Goal: Transaction & Acquisition: Book appointment/travel/reservation

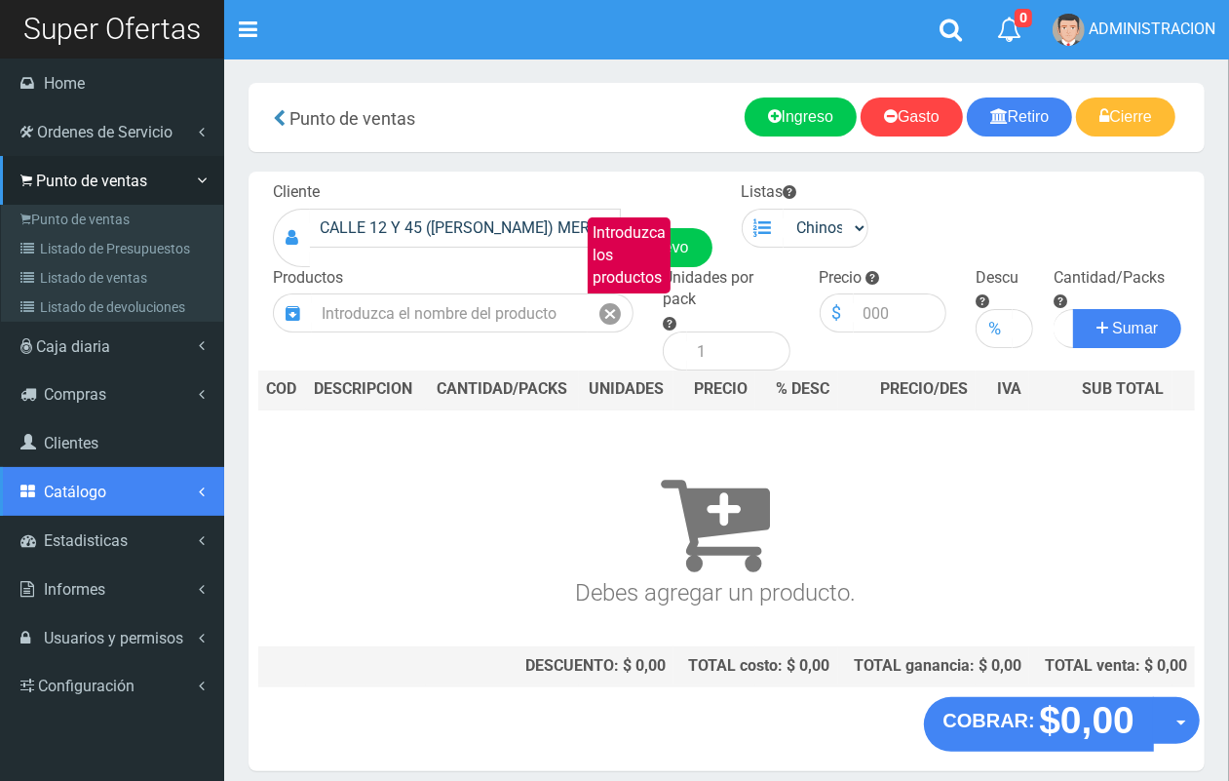
click at [84, 493] on span "Catálogo" at bounding box center [75, 492] width 62 height 19
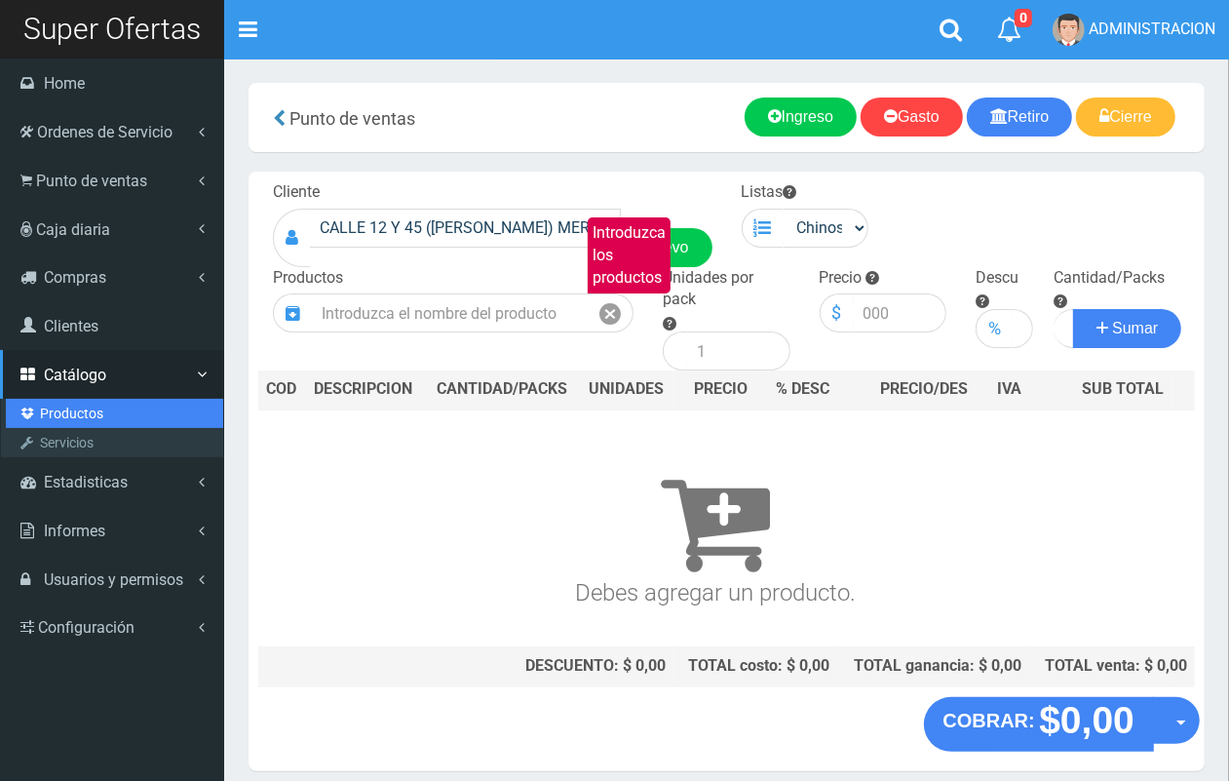
click at [80, 414] on link "Productos" at bounding box center [114, 413] width 217 height 29
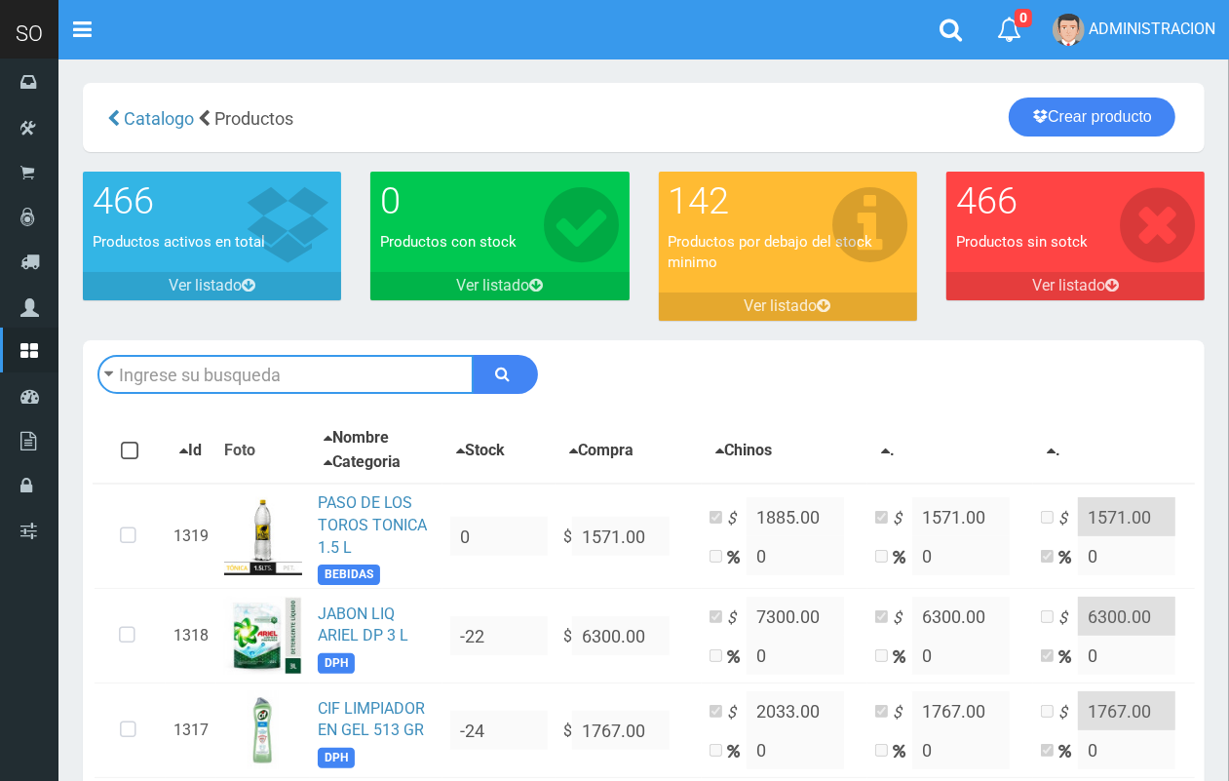
click at [320, 371] on input "text" at bounding box center [286, 374] width 376 height 39
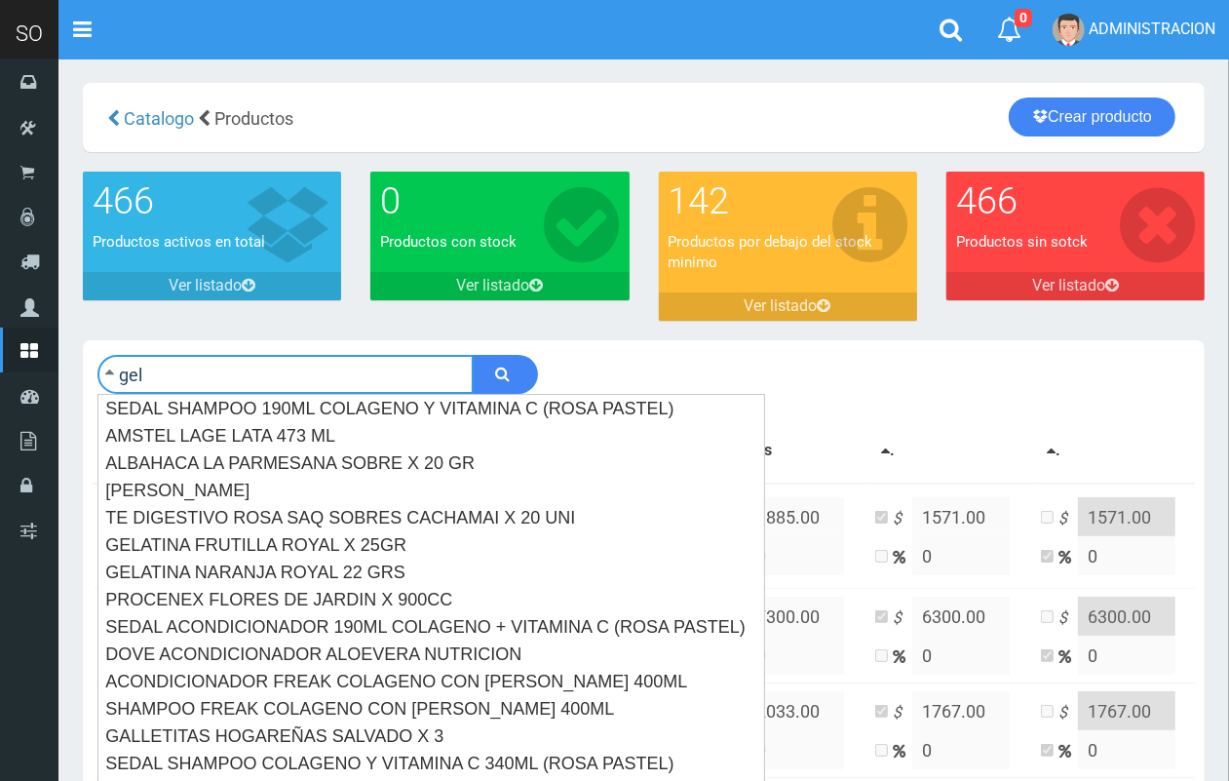
type input "gel"
click at [473, 355] on button "submit" at bounding box center [505, 374] width 65 height 39
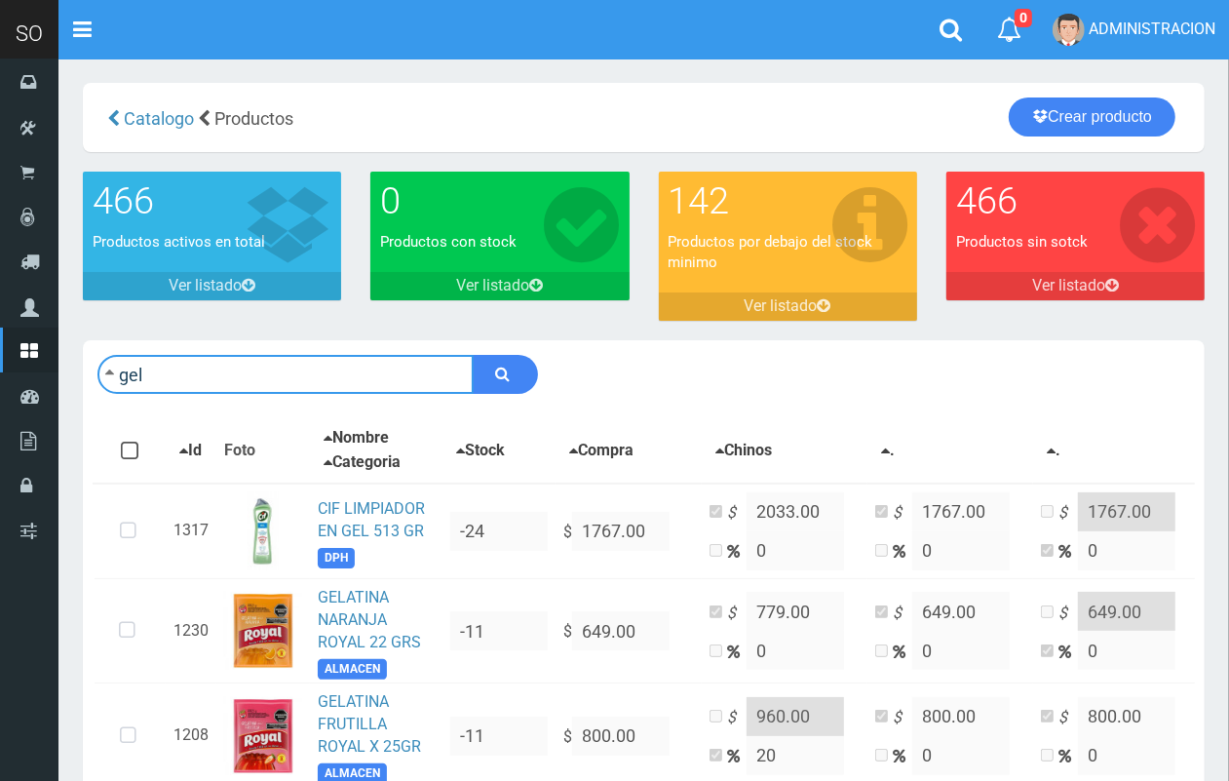
drag, startPoint x: 284, startPoint y: 378, endPoint x: 120, endPoint y: 363, distance: 164.5
click at [120, 363] on input "gel" at bounding box center [286, 374] width 376 height 39
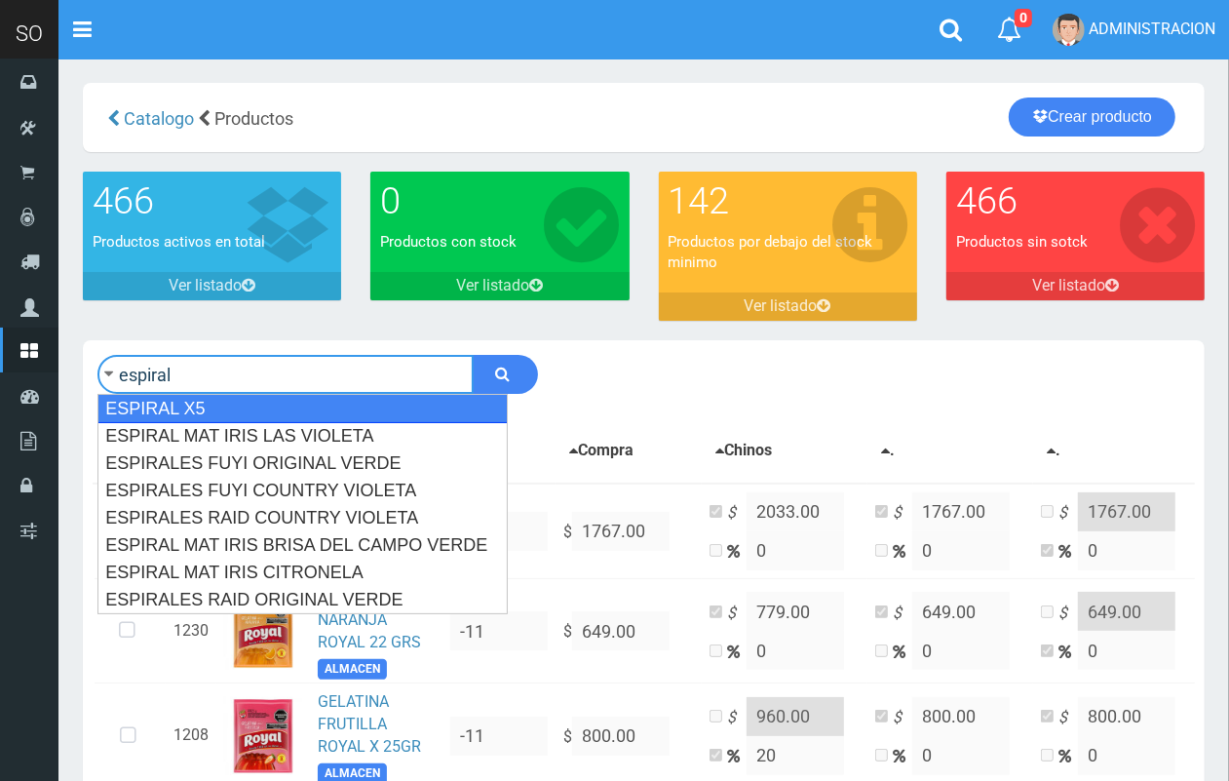
click at [488, 408] on div "ESPIRAL X5" at bounding box center [303, 408] width 410 height 29
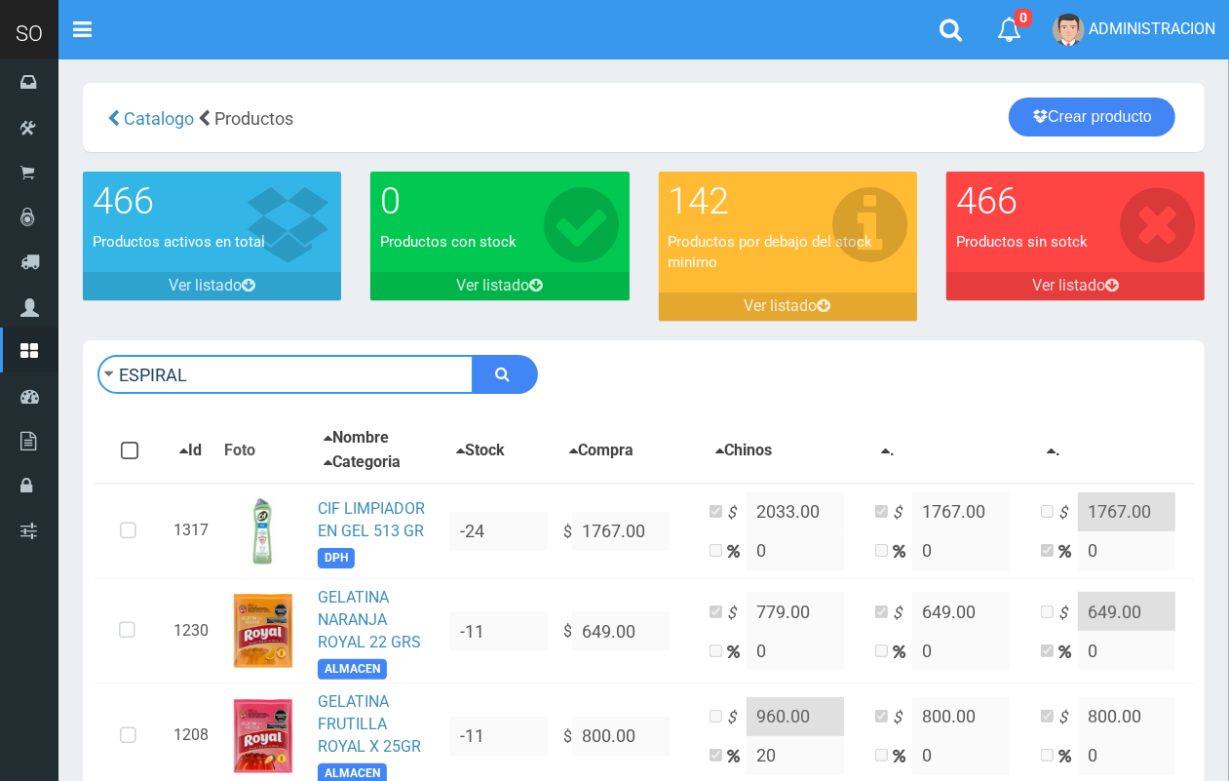
type input "ESPIRAL"
click at [473, 355] on button "submit" at bounding box center [505, 374] width 65 height 39
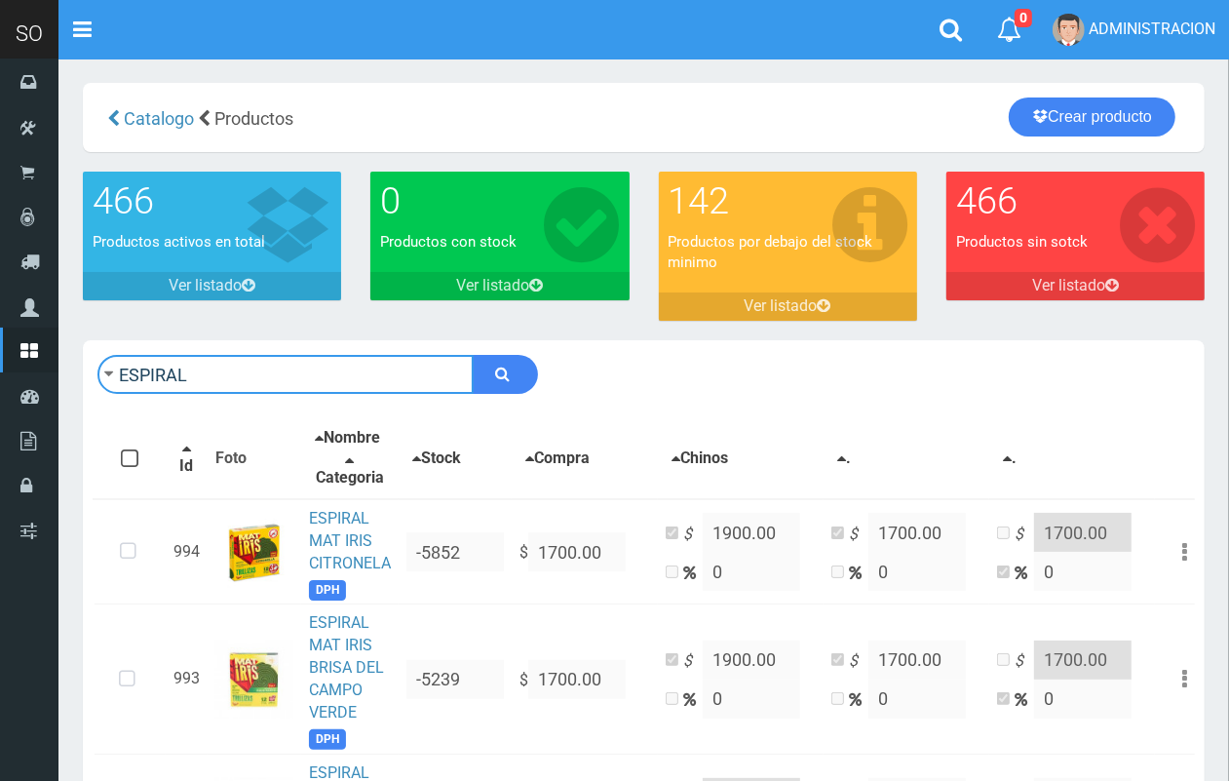
drag, startPoint x: 224, startPoint y: 364, endPoint x: 74, endPoint y: 364, distance: 150.2
click at [74, 364] on div "ESPIRAL Descargar PDF Guardar cambios" at bounding box center [643, 672] width 1151 height 665
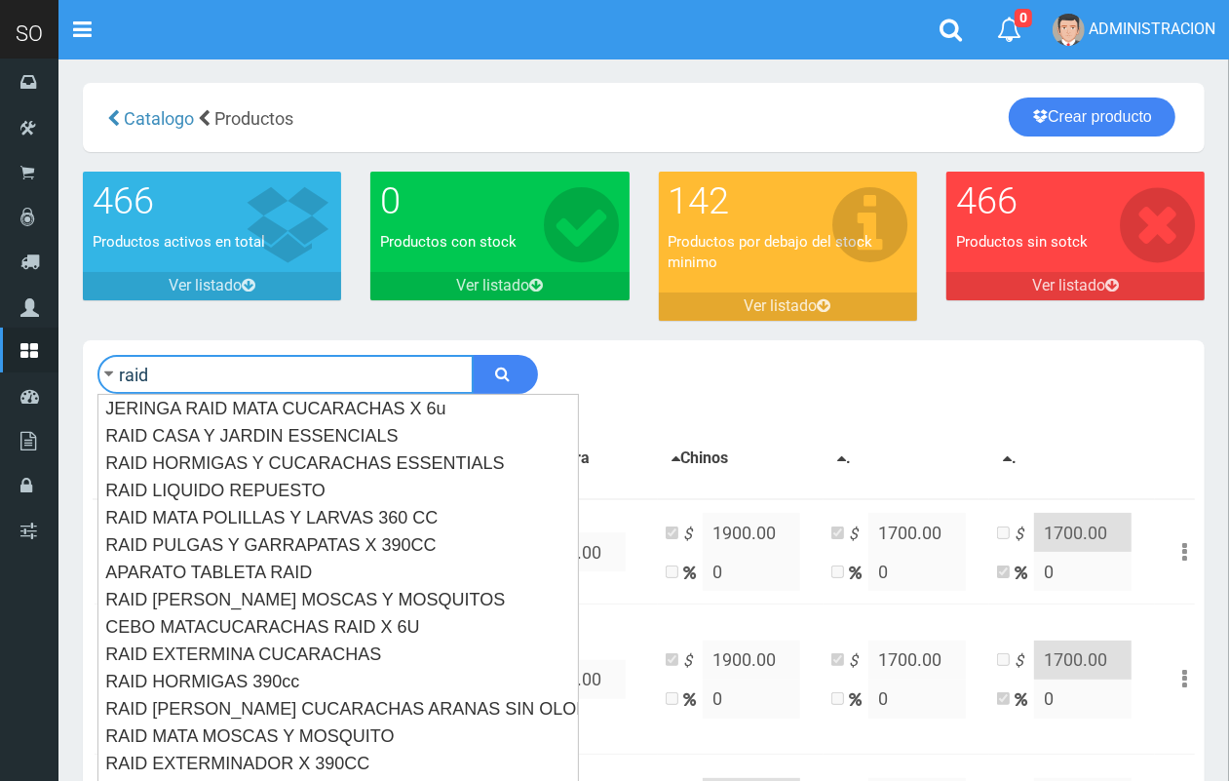
type input "raid"
click at [473, 355] on button "submit" at bounding box center [505, 374] width 65 height 39
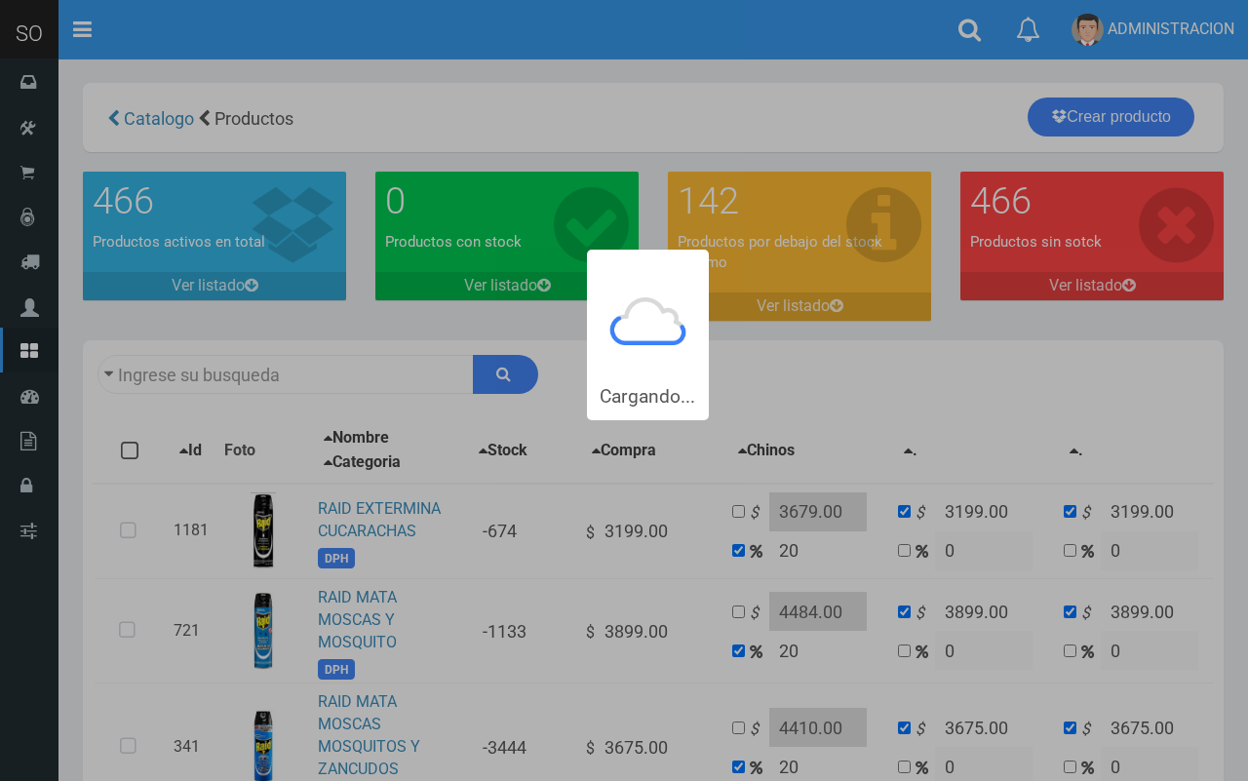
type input "raid"
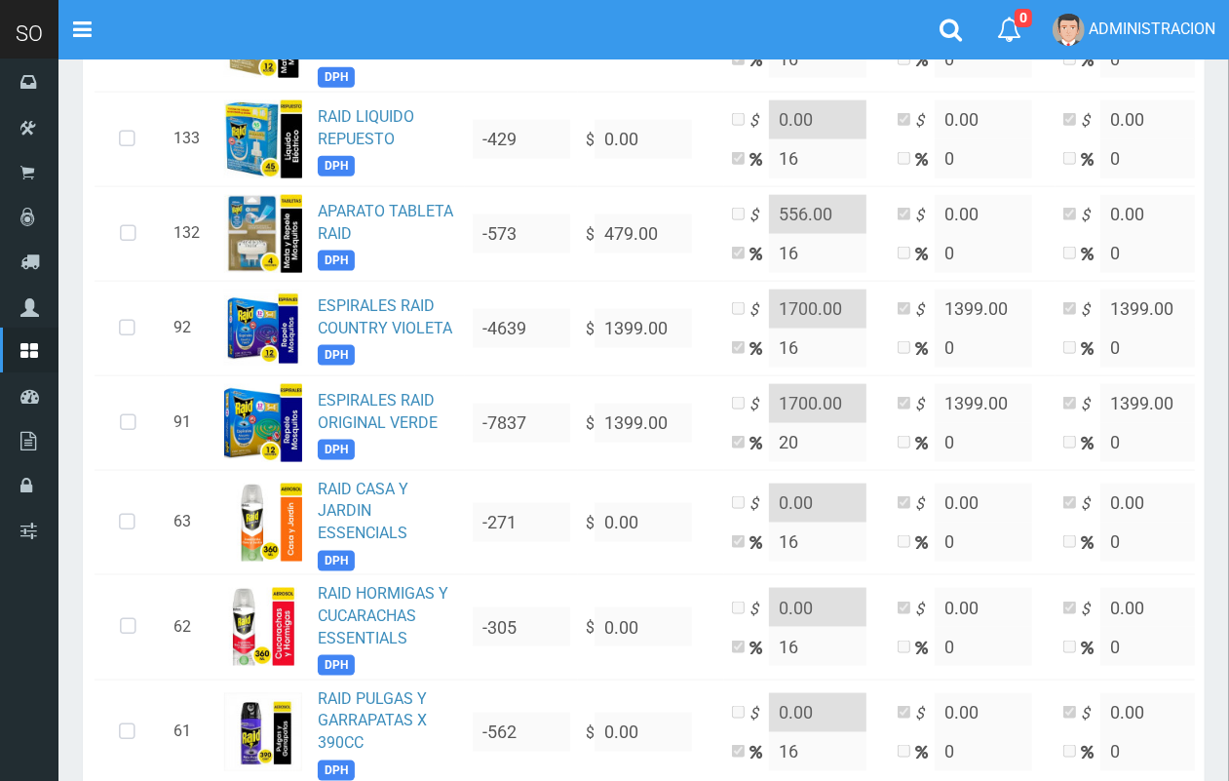
scroll to position [1619, 0]
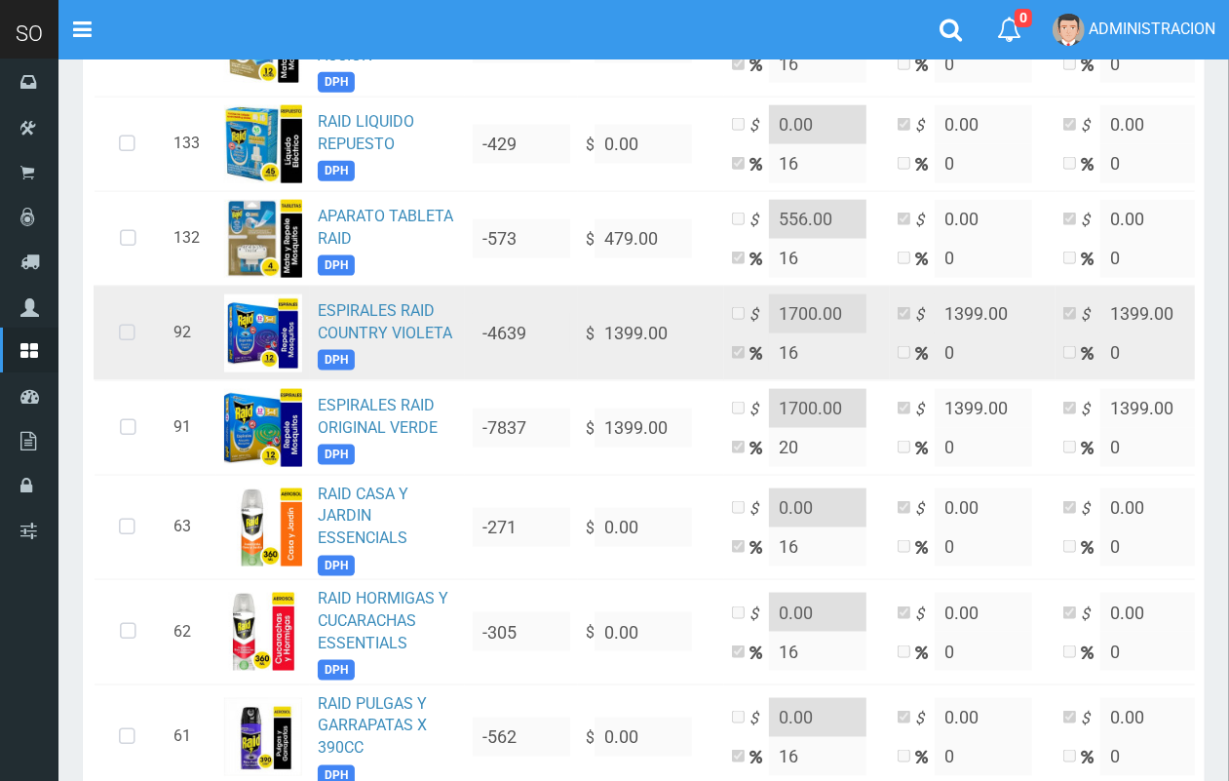
click at [128, 301] on icon at bounding box center [127, 333] width 52 height 64
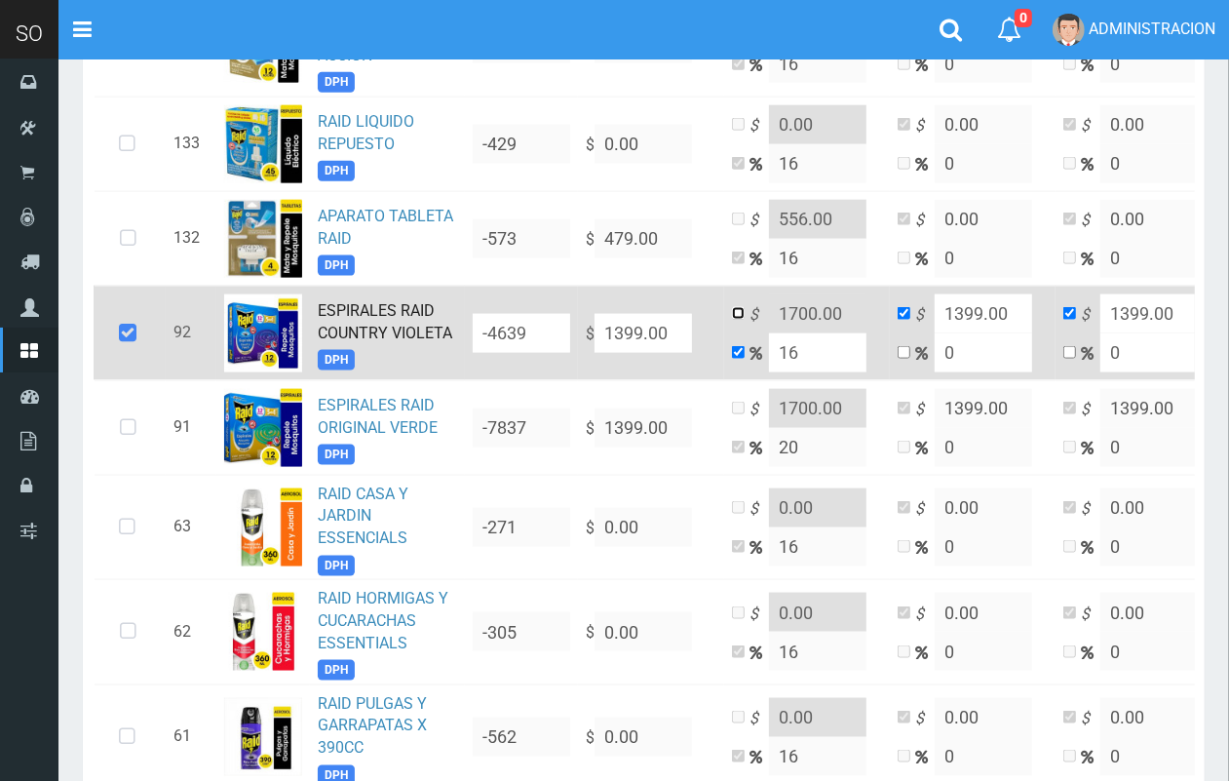
click at [739, 307] on input "checkbox" at bounding box center [738, 313] width 13 height 13
checkbox input "true"
checkbox input "false"
click at [800, 294] on input "1700.00" at bounding box center [818, 313] width 98 height 39
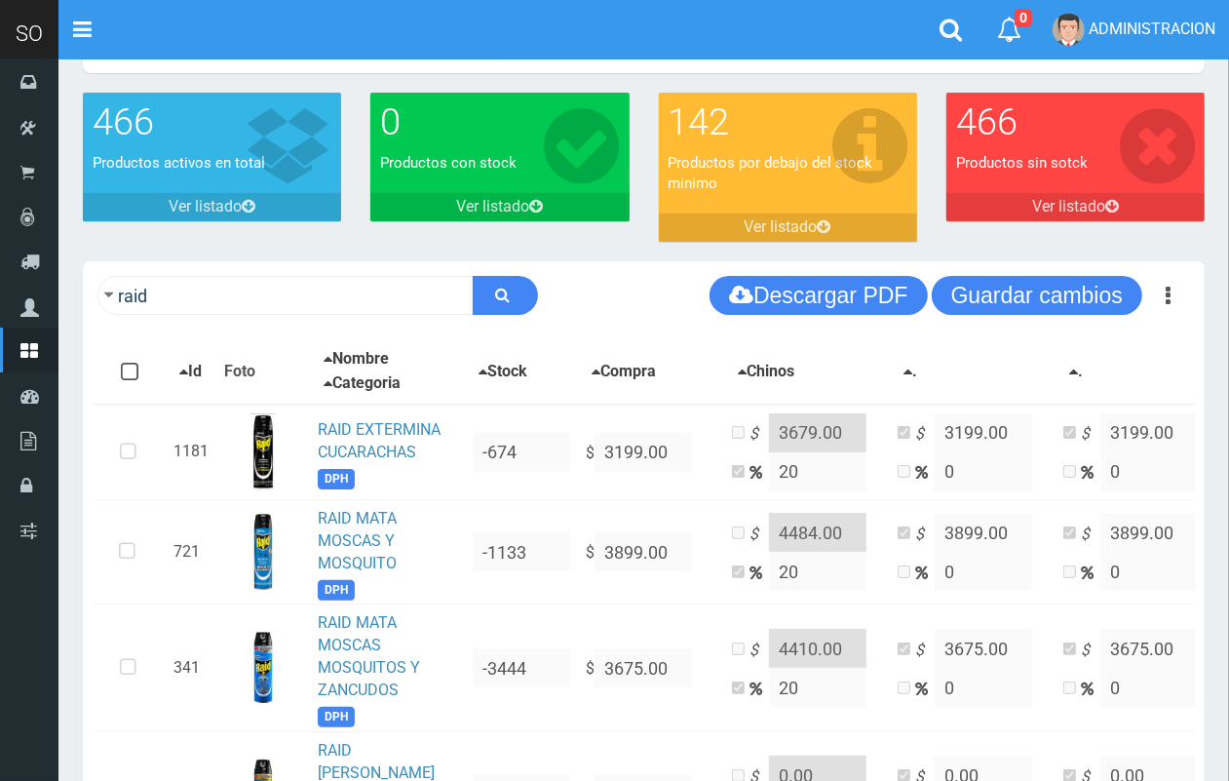
scroll to position [40, 0]
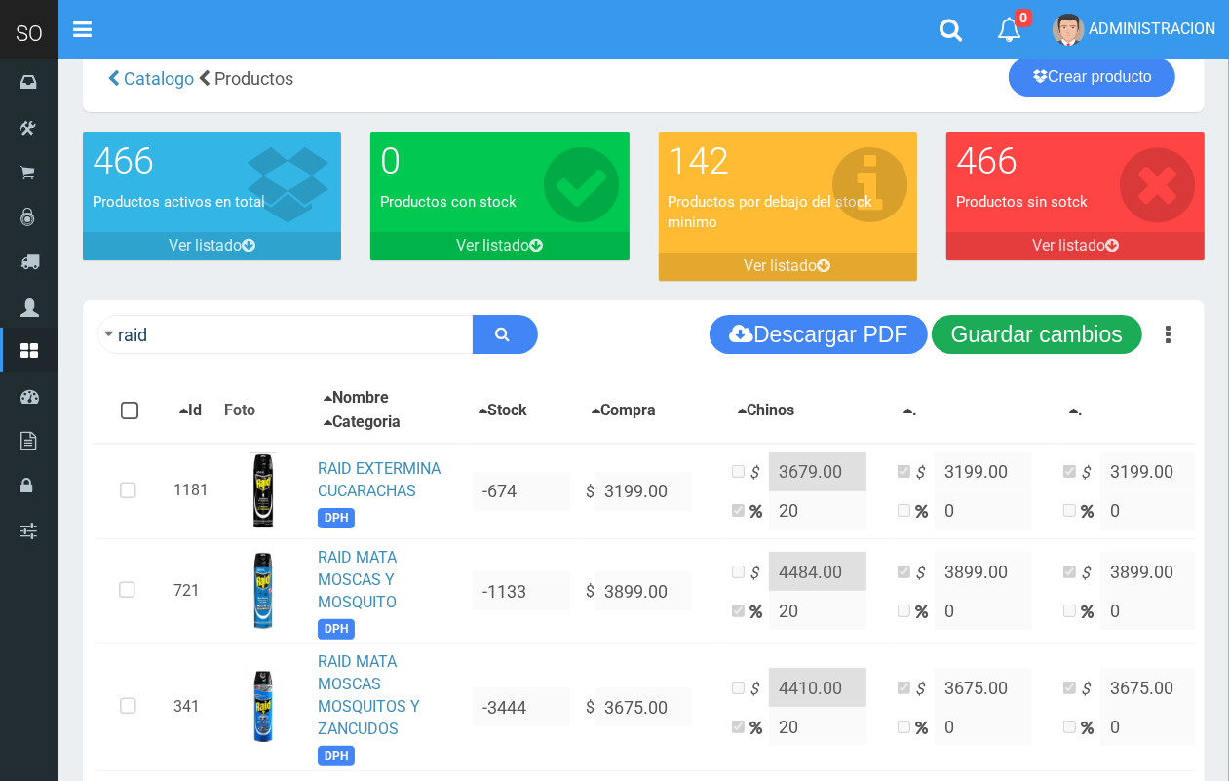
type input "1800.00"
click at [1065, 317] on button "Guardar cambios" at bounding box center [1037, 334] width 211 height 39
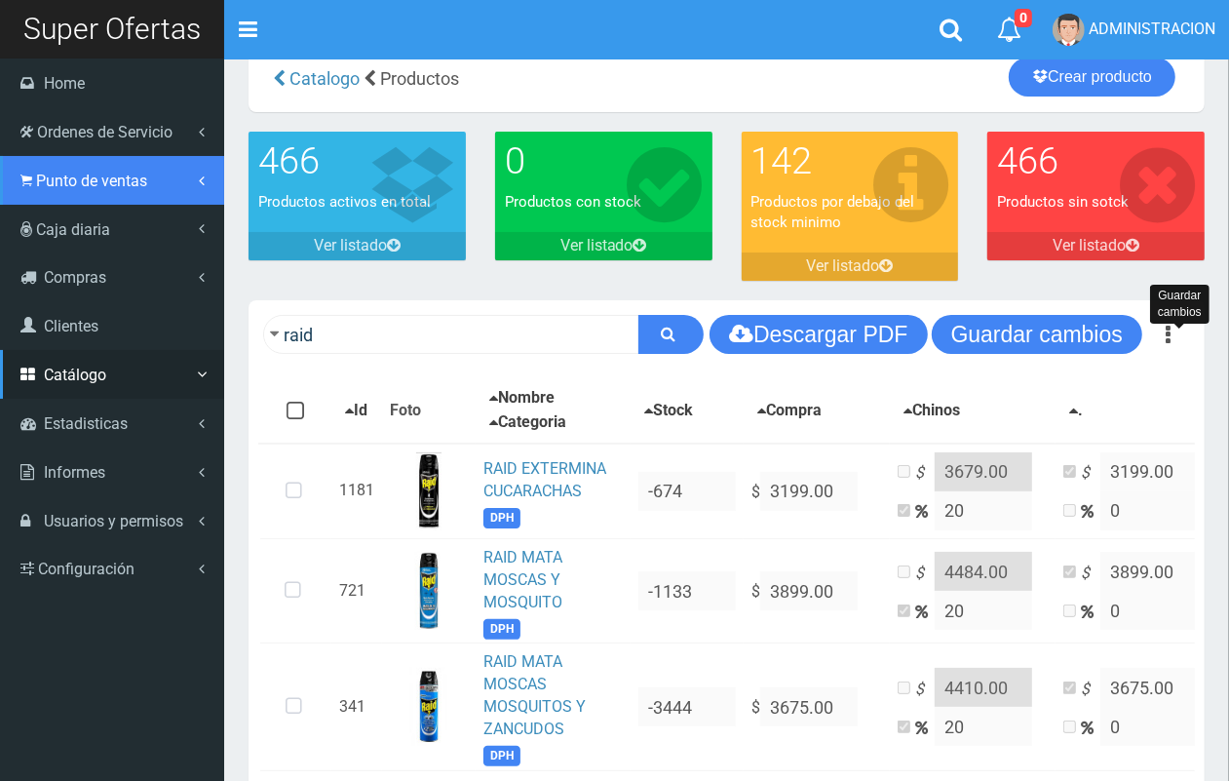
click at [61, 183] on span "Punto de ventas" at bounding box center [91, 181] width 111 height 19
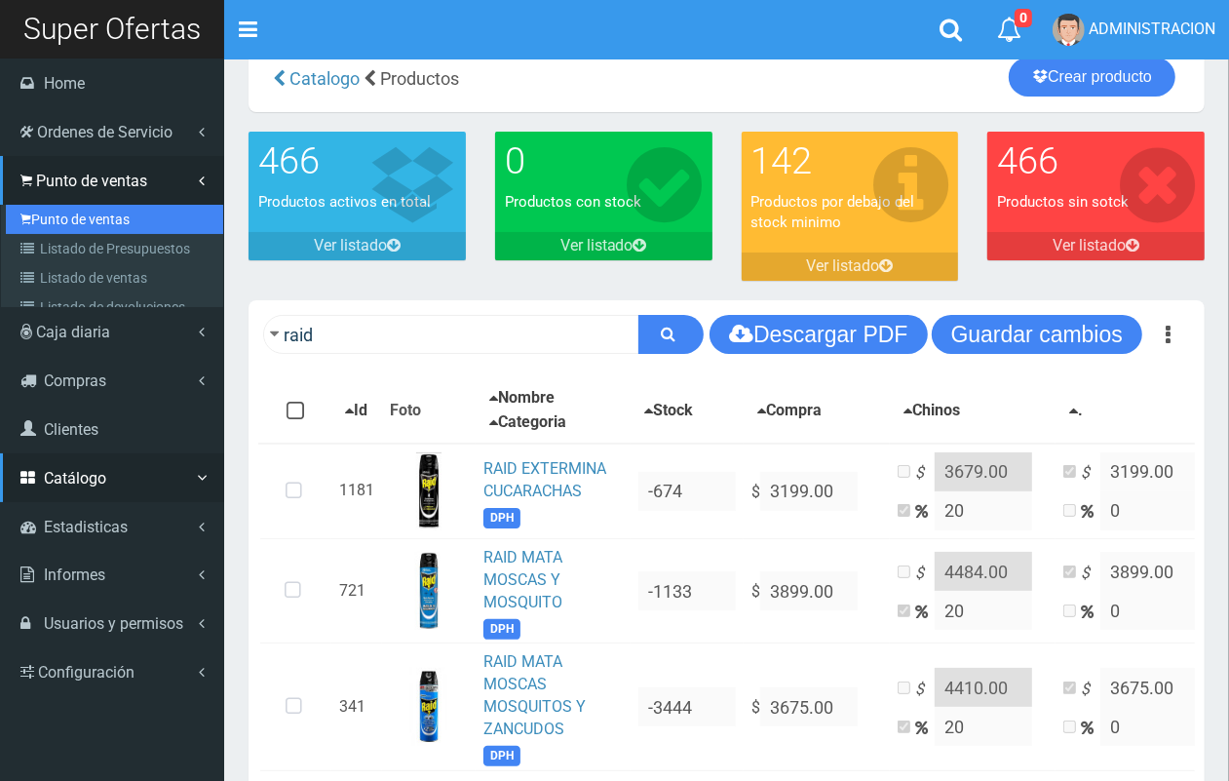
click at [99, 216] on link "Punto de ventas" at bounding box center [114, 219] width 217 height 29
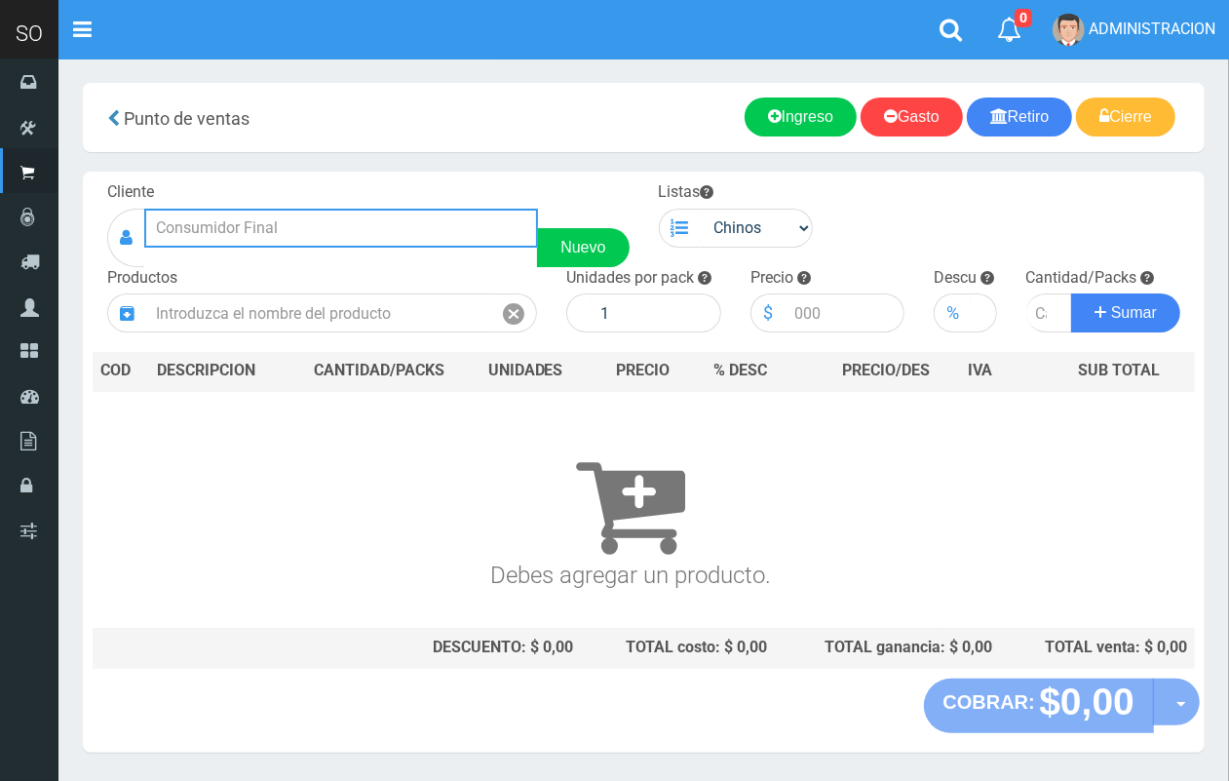
click at [349, 215] on input "text" at bounding box center [341, 228] width 394 height 39
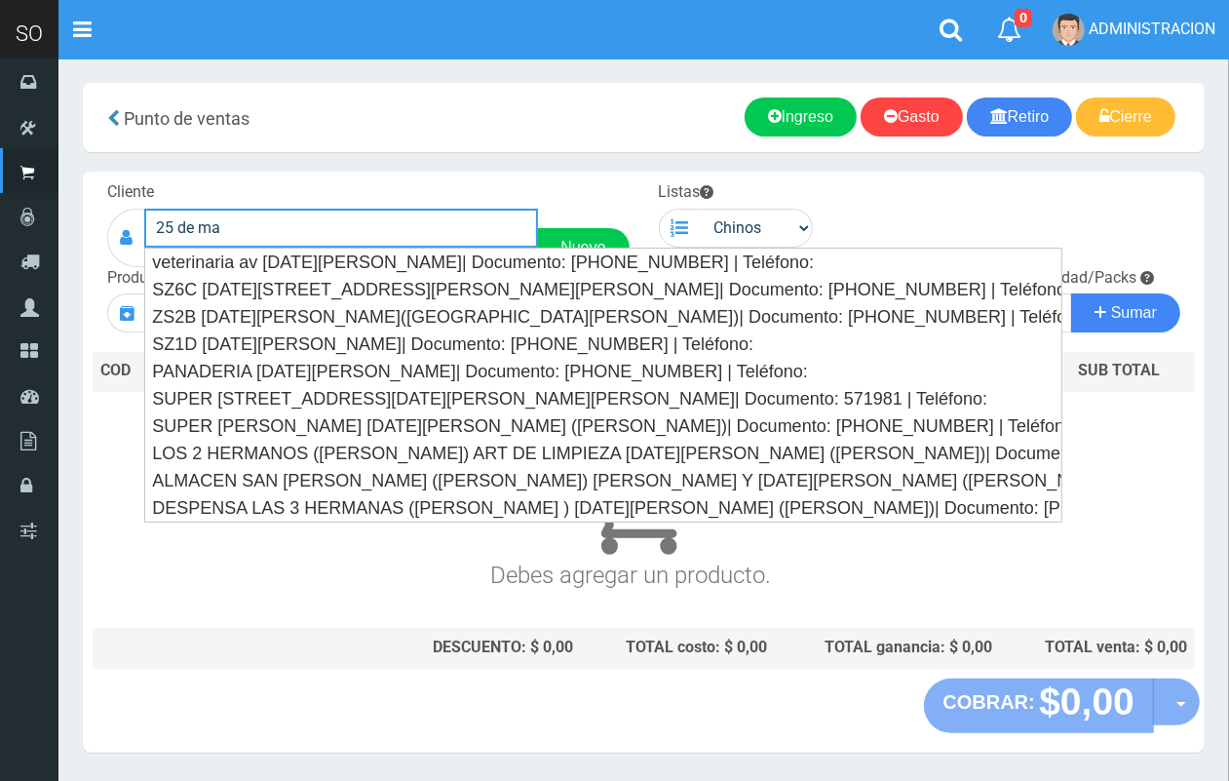
drag, startPoint x: 286, startPoint y: 217, endPoint x: 151, endPoint y: 229, distance: 135.1
click at [151, 229] on input "25 de ma" at bounding box center [341, 228] width 394 height 39
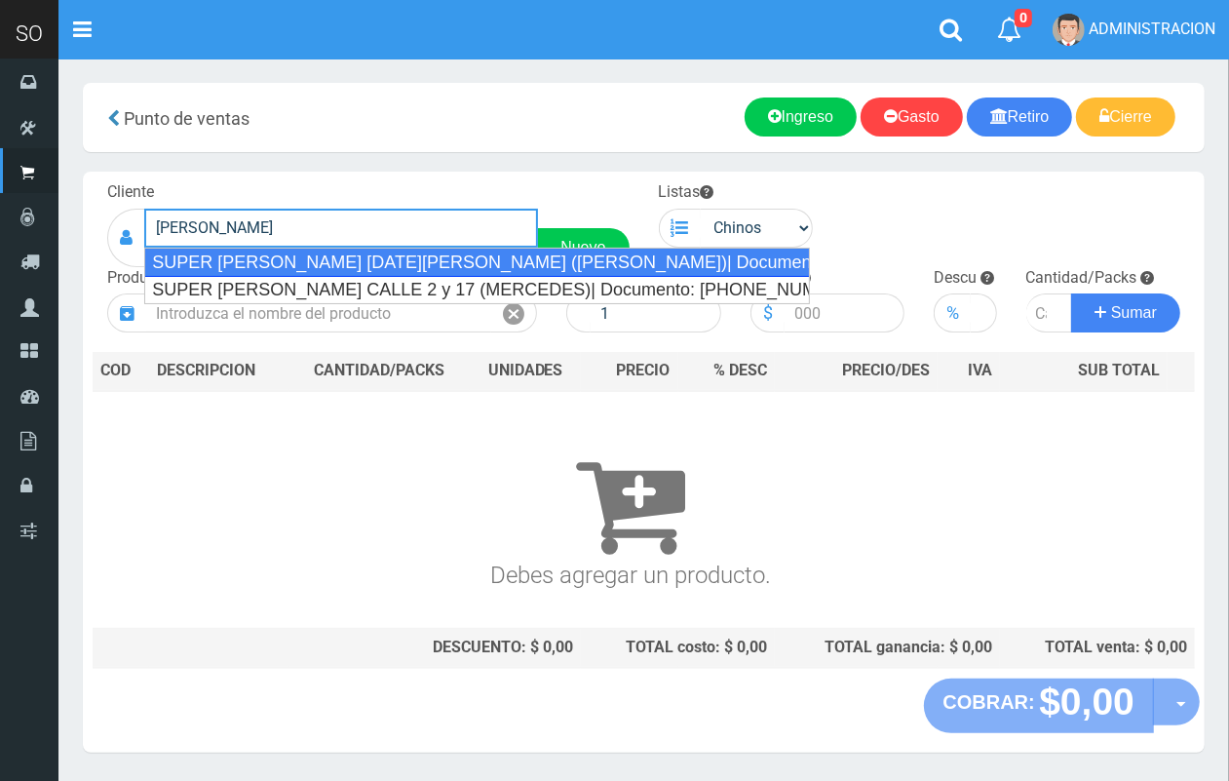
click at [225, 255] on div "SUPER CHEN 25 DE MAYO 1553 (GILES)| Documento: 55656565656 | Teléfono:" at bounding box center [477, 262] width 666 height 29
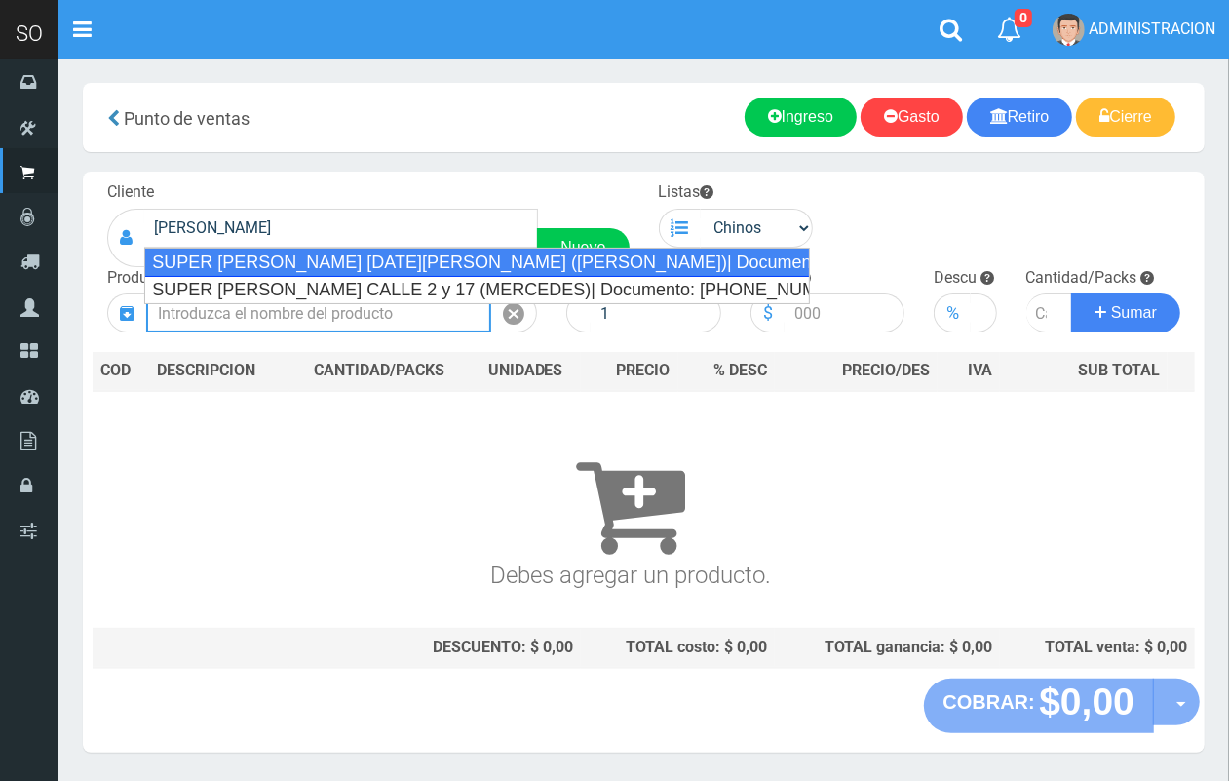
type input "SUPER CHEN 25 DE MAYO 1553 (GILES)| Documento: 55656565656 | Teléfono:"
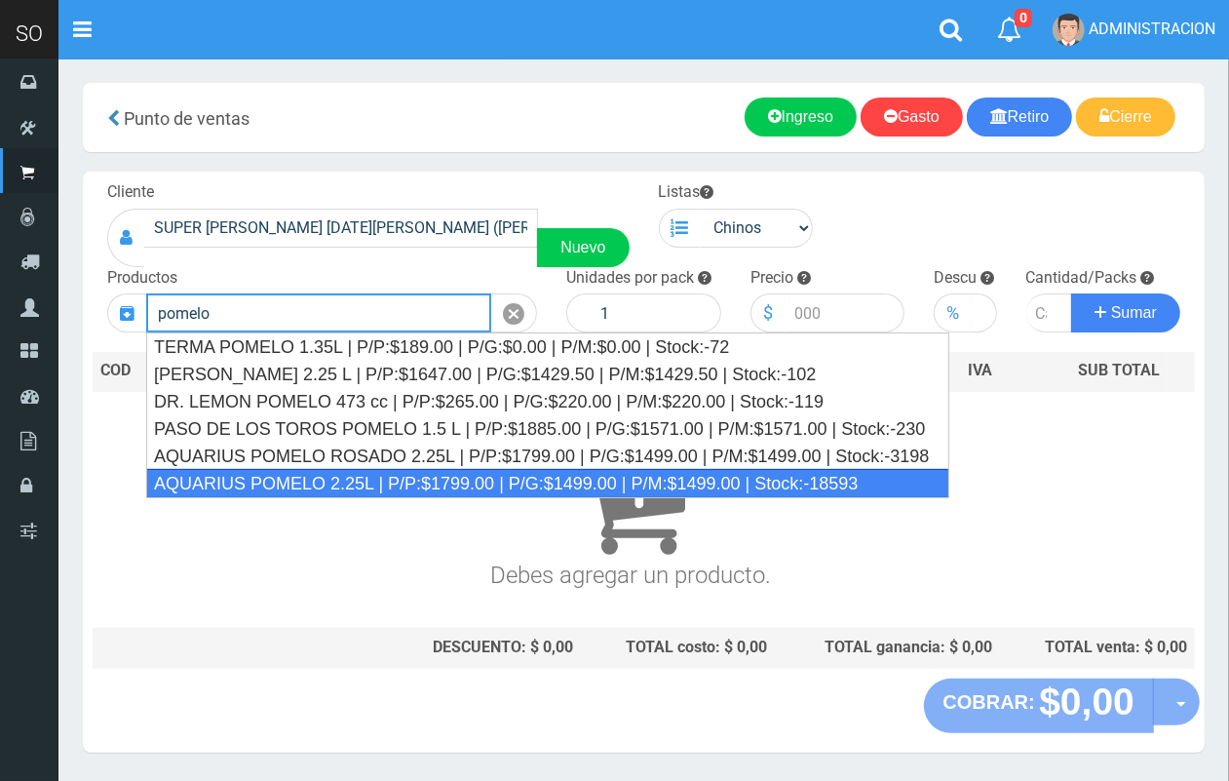
click at [342, 474] on div "AQUARIUS POMELO 2.25L | P/P:$1799.00 | P/G:$1499.00 | P/M:$1499.00 | Stock:-185…" at bounding box center [547, 483] width 803 height 29
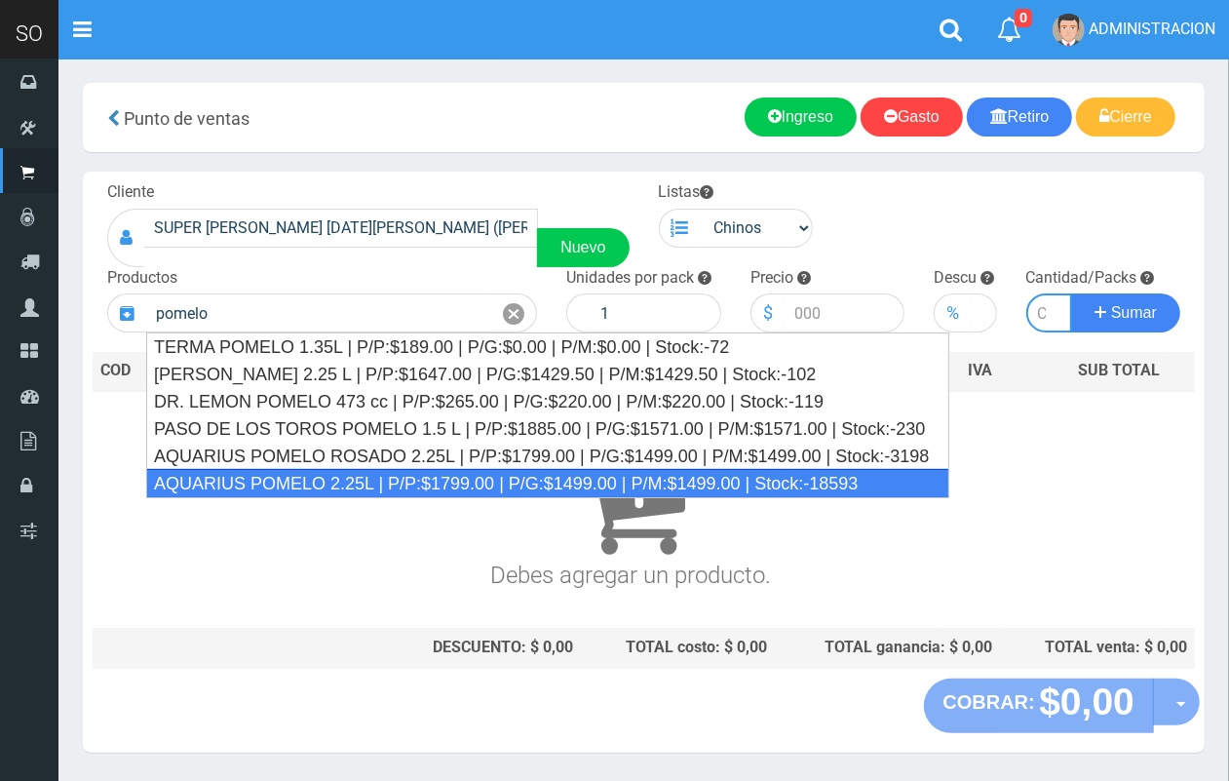
type input "AQUARIUS POMELO 2.25L | P/P:$1799.00 | P/G:$1499.00 | P/M:$1499.00 | Stock:-185…"
type input "6"
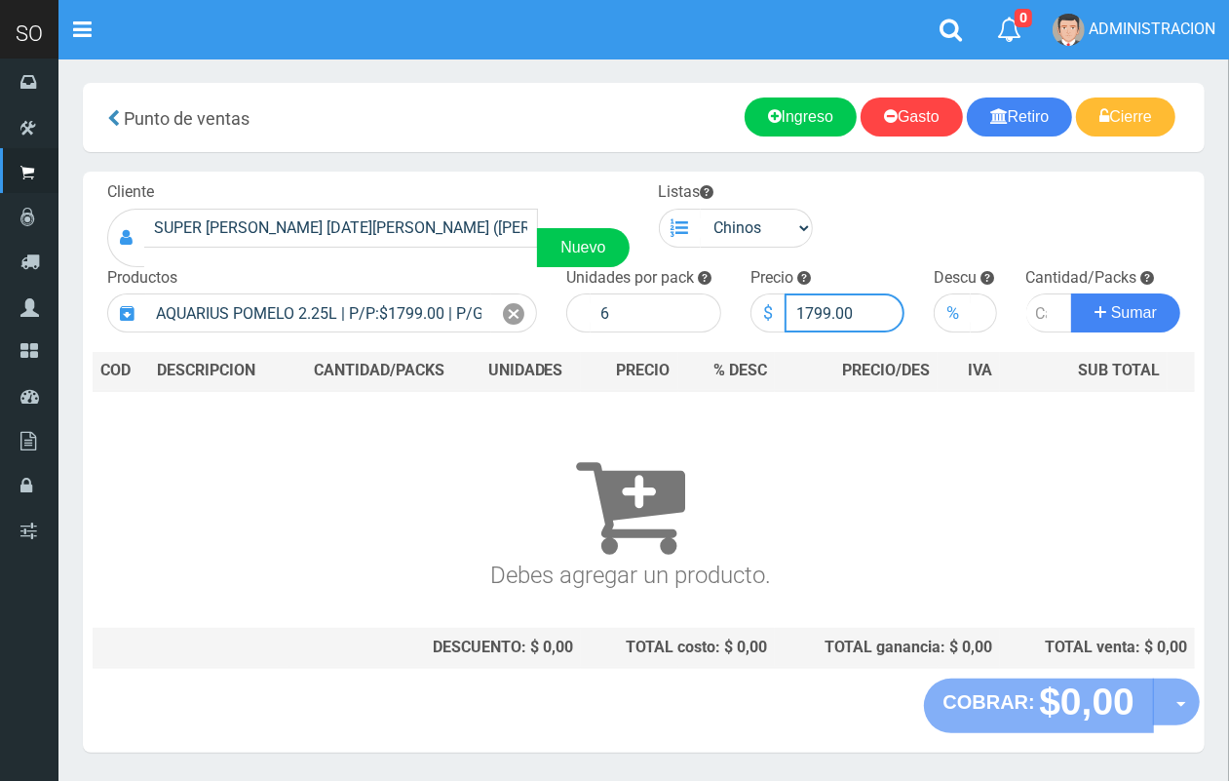
click at [827, 304] on input "1799.00" at bounding box center [845, 312] width 121 height 39
click at [831, 307] on input "1799.00" at bounding box center [845, 312] width 121 height 39
drag, startPoint x: 829, startPoint y: 308, endPoint x: 807, endPoint y: 303, distance: 22.0
click at [809, 303] on input "1799.00" at bounding box center [845, 312] width 121 height 39
click at [814, 318] on input "17650.00" at bounding box center [845, 312] width 121 height 39
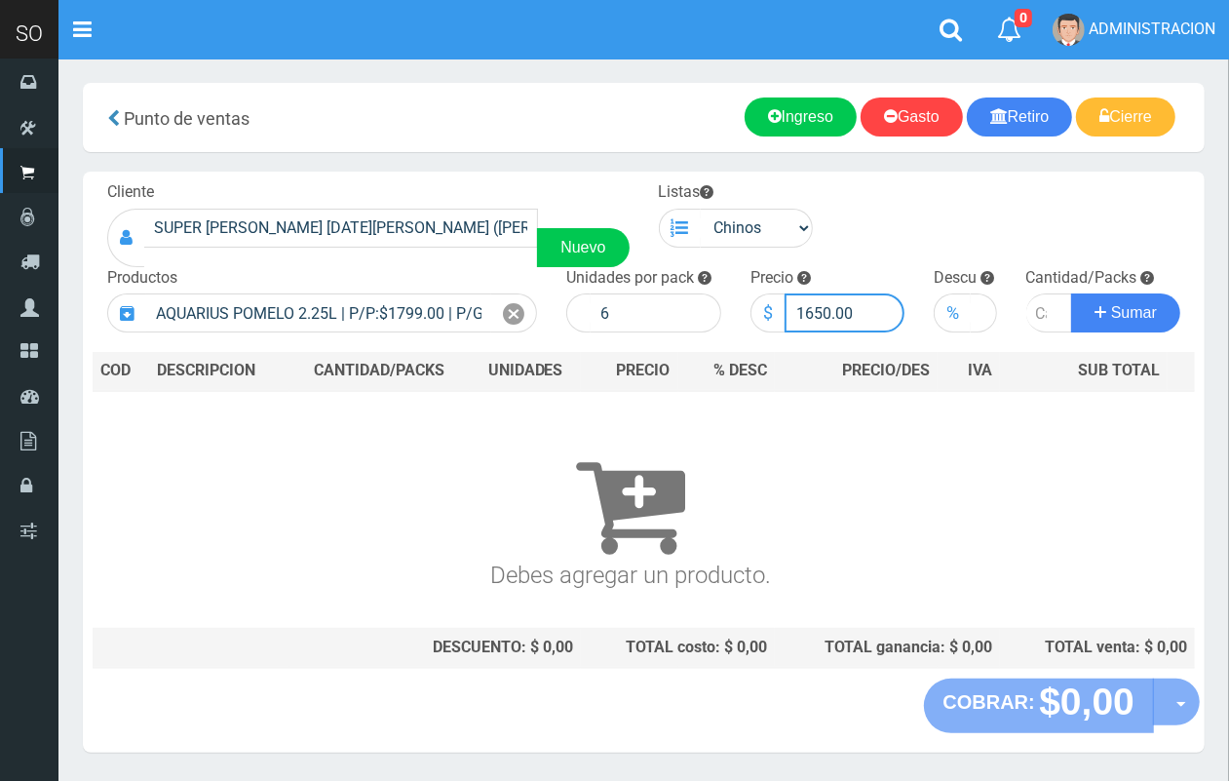
type input "1650.00"
click at [1034, 304] on input "number" at bounding box center [1050, 312] width 47 height 39
type input "30"
click at [1072, 293] on button "Sumar" at bounding box center [1126, 312] width 109 height 39
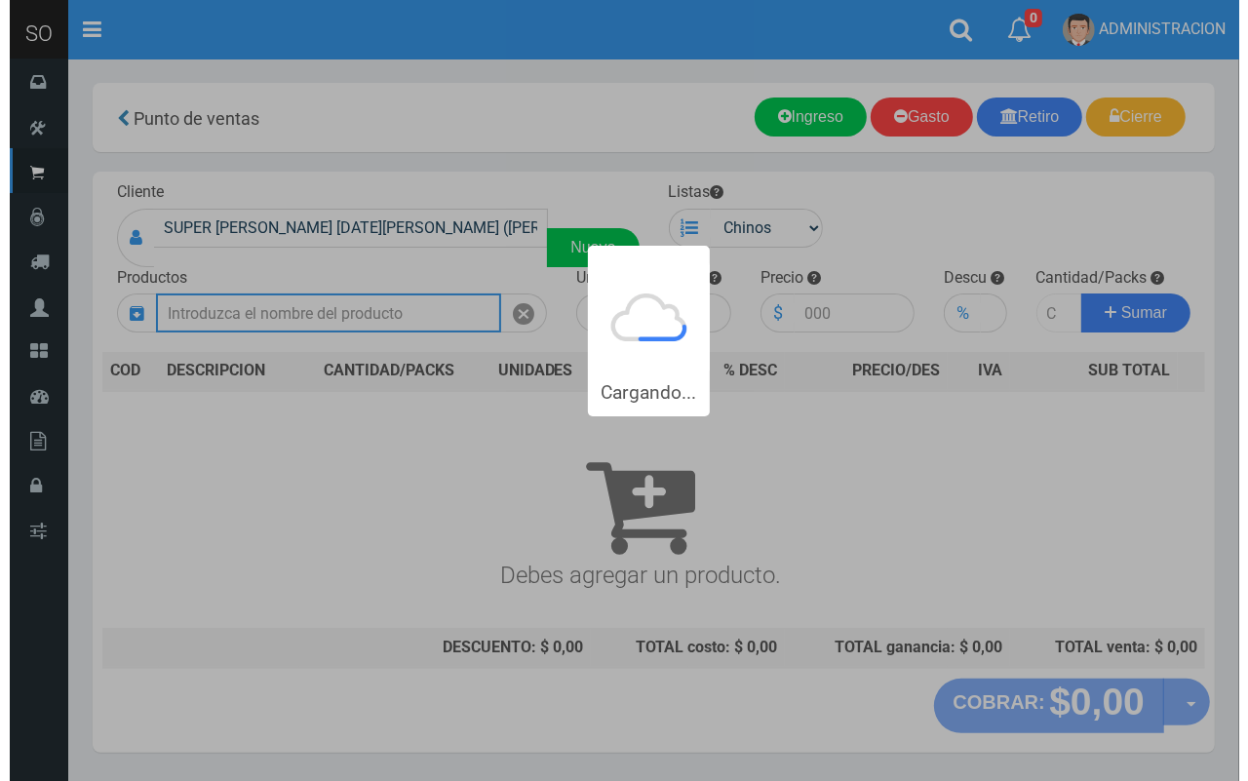
scroll to position [0, 0]
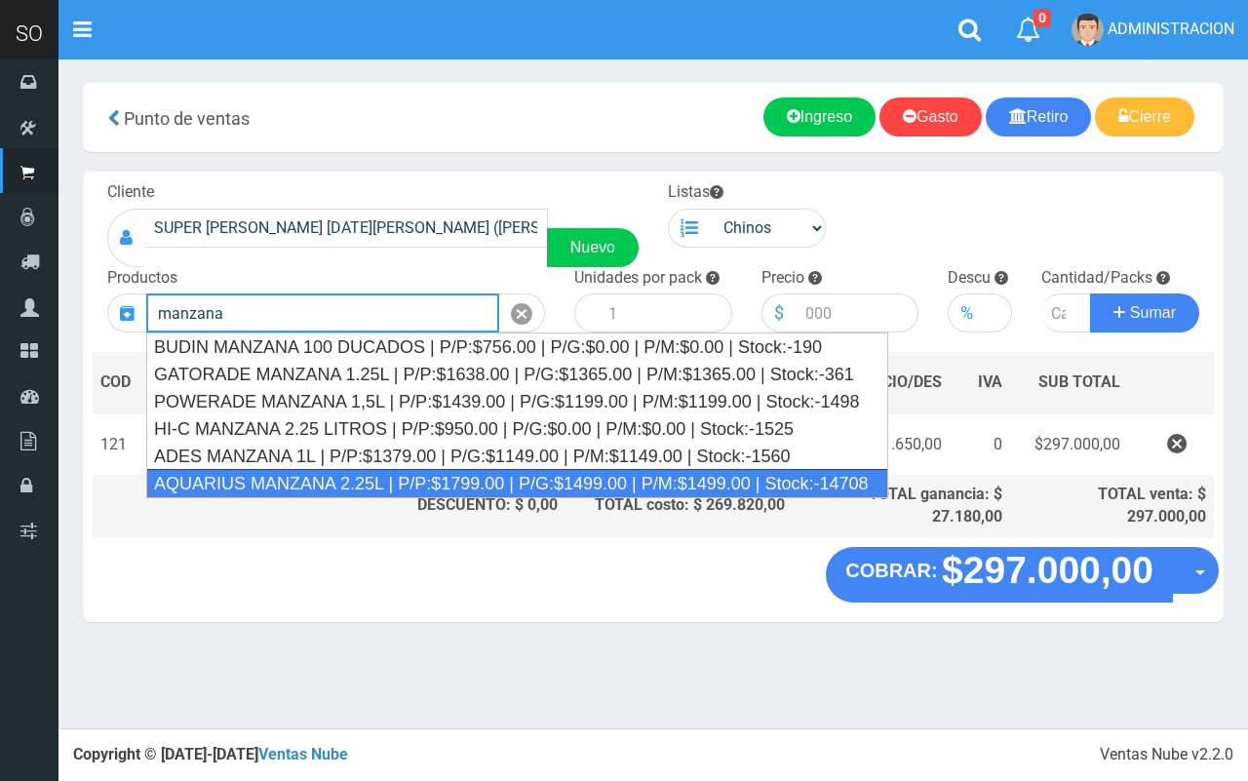
click at [422, 474] on div "AQUARIUS MANZANA 2.25L | P/P:$1799.00 | P/G:$1499.00 | P/M:$1499.00 | Stock:-14…" at bounding box center [517, 483] width 742 height 29
type input "AQUARIUS MANZANA 2.25L | P/P:$1799.00 | P/G:$1499.00 | P/M:$1499.00 | Stock:-14…"
type input "6"
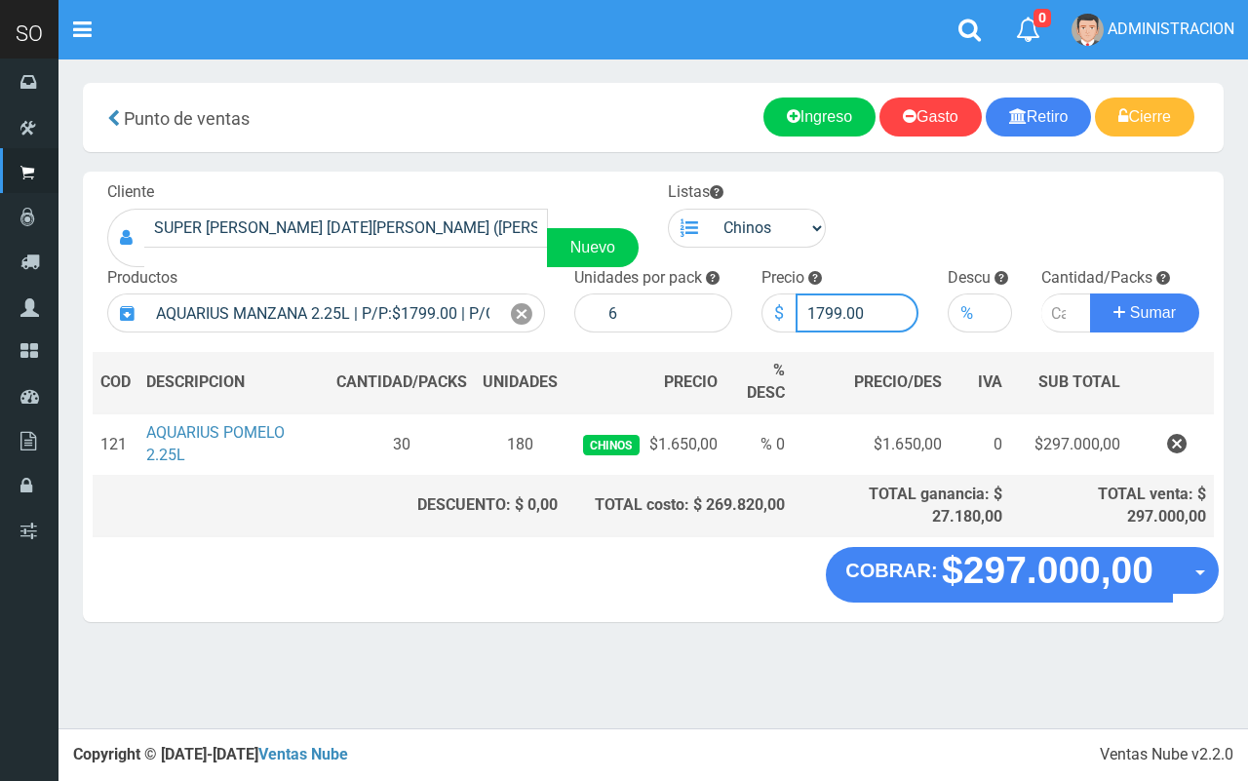
drag, startPoint x: 839, startPoint y: 309, endPoint x: 815, endPoint y: 304, distance: 24.9
click at [815, 304] on input "1799.00" at bounding box center [858, 312] width 124 height 39
type input "1650.00"
click at [1050, 304] on input "number" at bounding box center [1066, 312] width 50 height 39
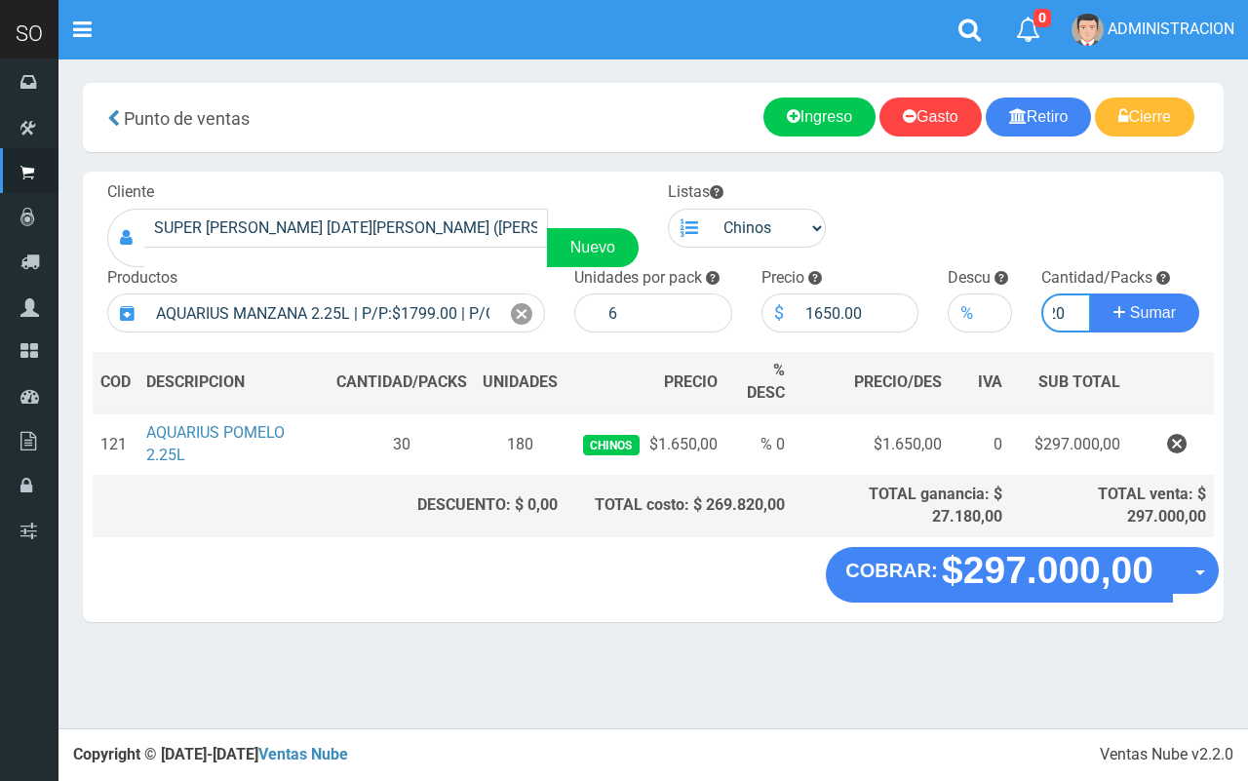
type input "20"
click at [1090, 293] on button "Sumar" at bounding box center [1144, 312] width 109 height 39
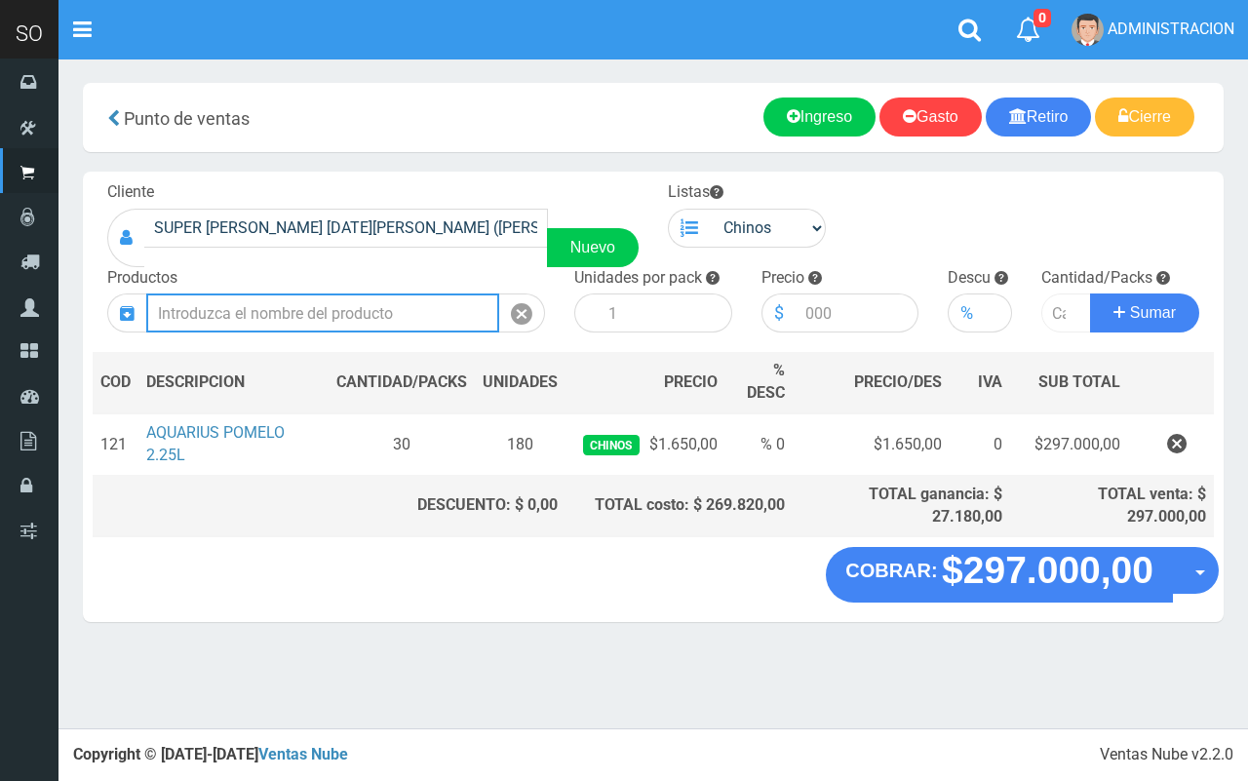
scroll to position [0, 0]
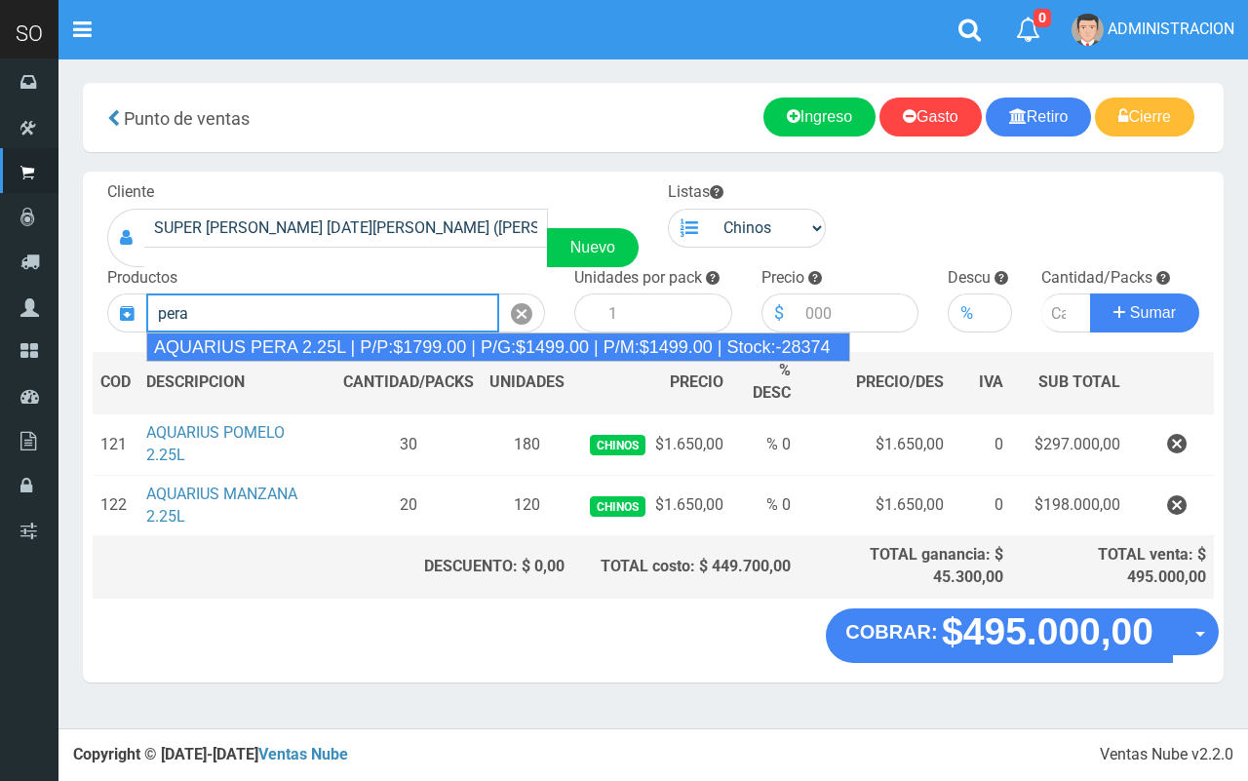
click at [464, 346] on div "AQUARIUS PERA 2.25L | P/P:$1799.00 | P/G:$1499.00 | P/M:$1499.00 | Stock:-28374" at bounding box center [498, 346] width 704 height 29
type input "AQUARIUS PERA 2.25L | P/P:$1799.00 | P/G:$1499.00 | P/M:$1499.00 | Stock:-28374"
type input "6"
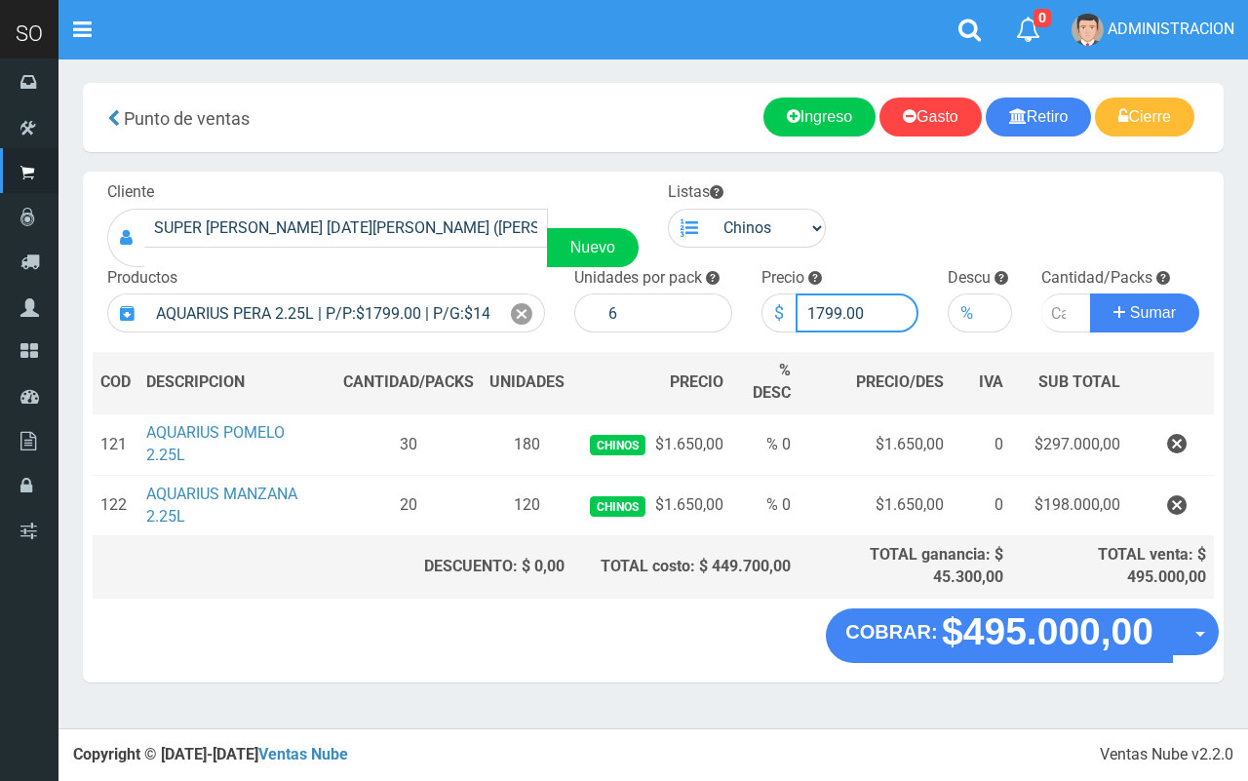
drag, startPoint x: 841, startPoint y: 313, endPoint x: 825, endPoint y: 304, distance: 18.8
click at [825, 304] on input "1799.00" at bounding box center [858, 312] width 124 height 39
click at [826, 304] on input "17650.00" at bounding box center [858, 312] width 124 height 39
type input "1650.00"
click at [1058, 315] on input "number" at bounding box center [1066, 312] width 50 height 39
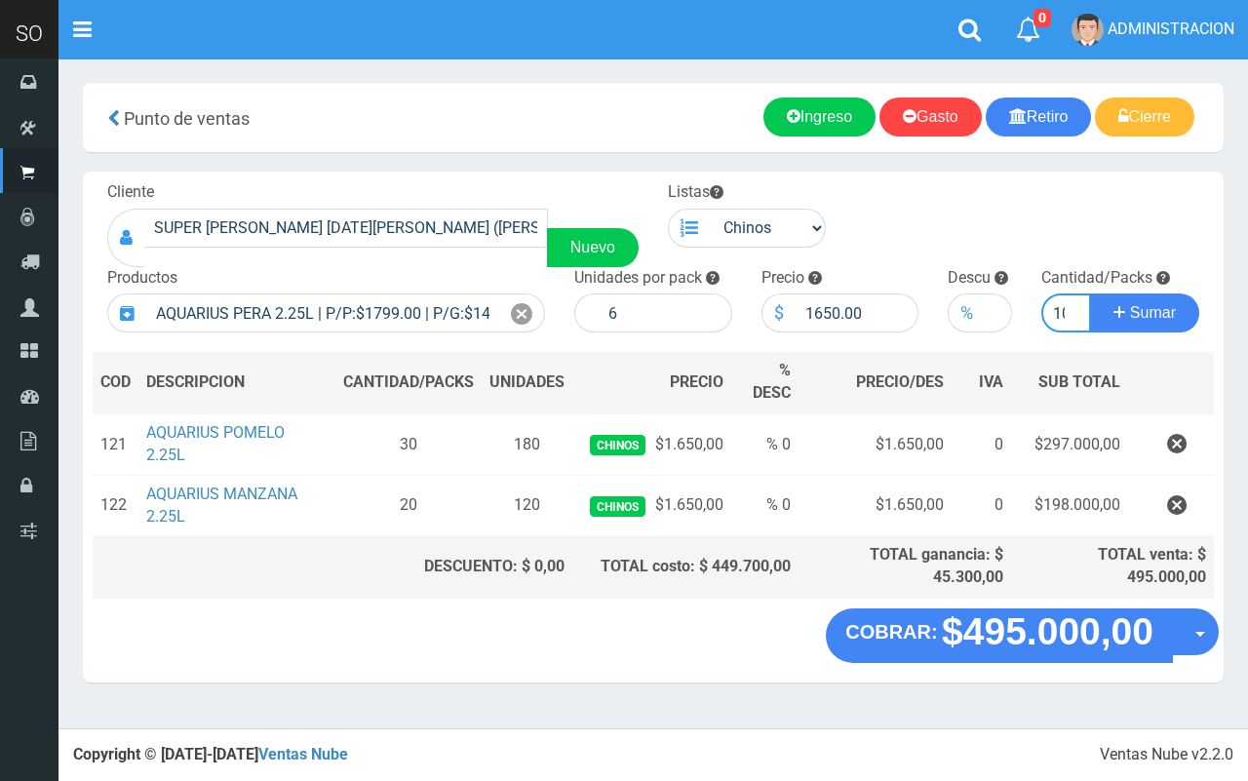
scroll to position [0, 8]
type input "10"
click at [1090, 293] on button "Sumar" at bounding box center [1144, 312] width 109 height 39
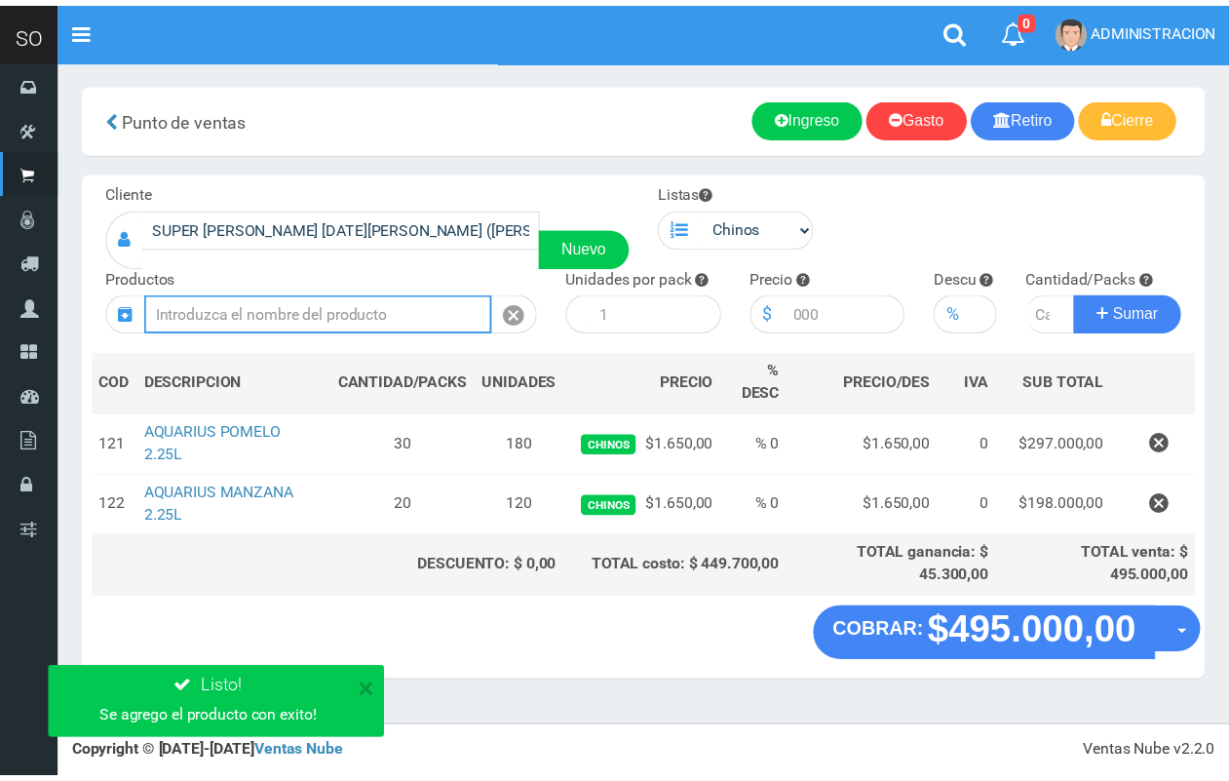
scroll to position [0, 0]
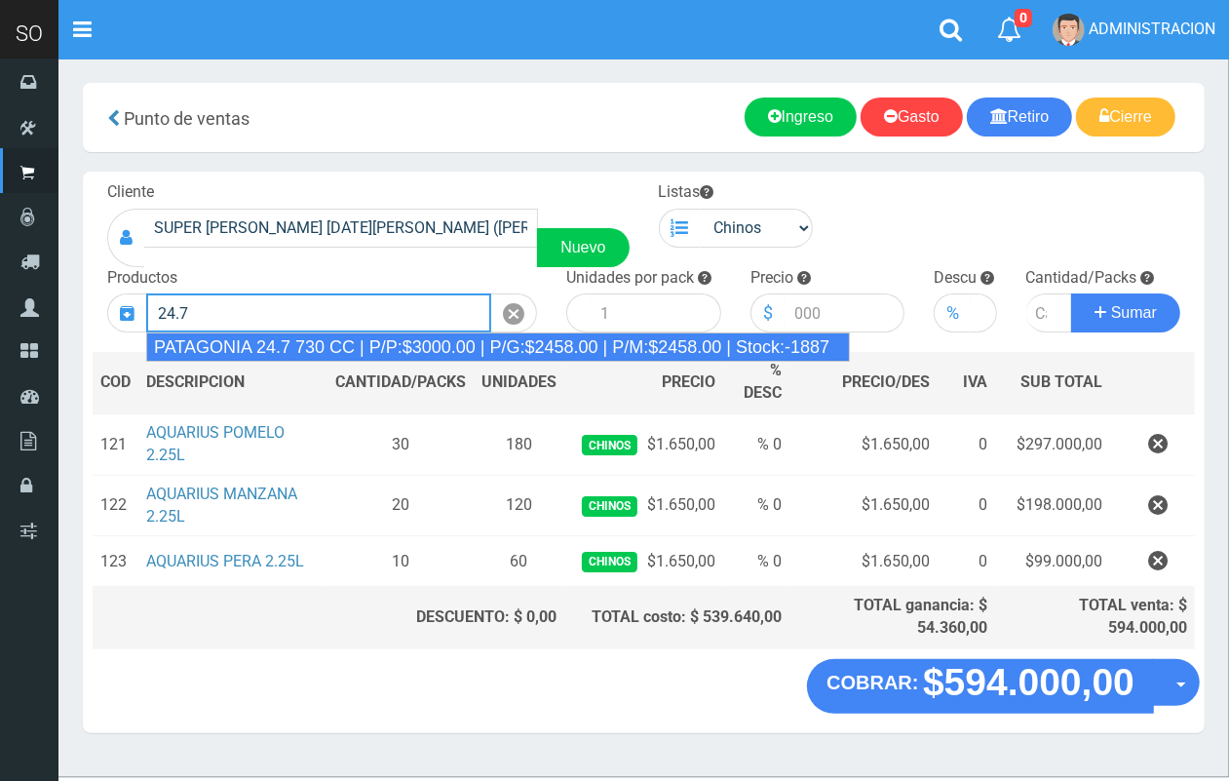
drag, startPoint x: 343, startPoint y: 346, endPoint x: 380, endPoint y: 337, distance: 38.1
click at [343, 347] on div "PATAGONIA 24.7 730 CC | P/P:$3000.00 | P/G:$2458.00 | P/M:$2458.00 | Stock:-1887" at bounding box center [498, 346] width 704 height 29
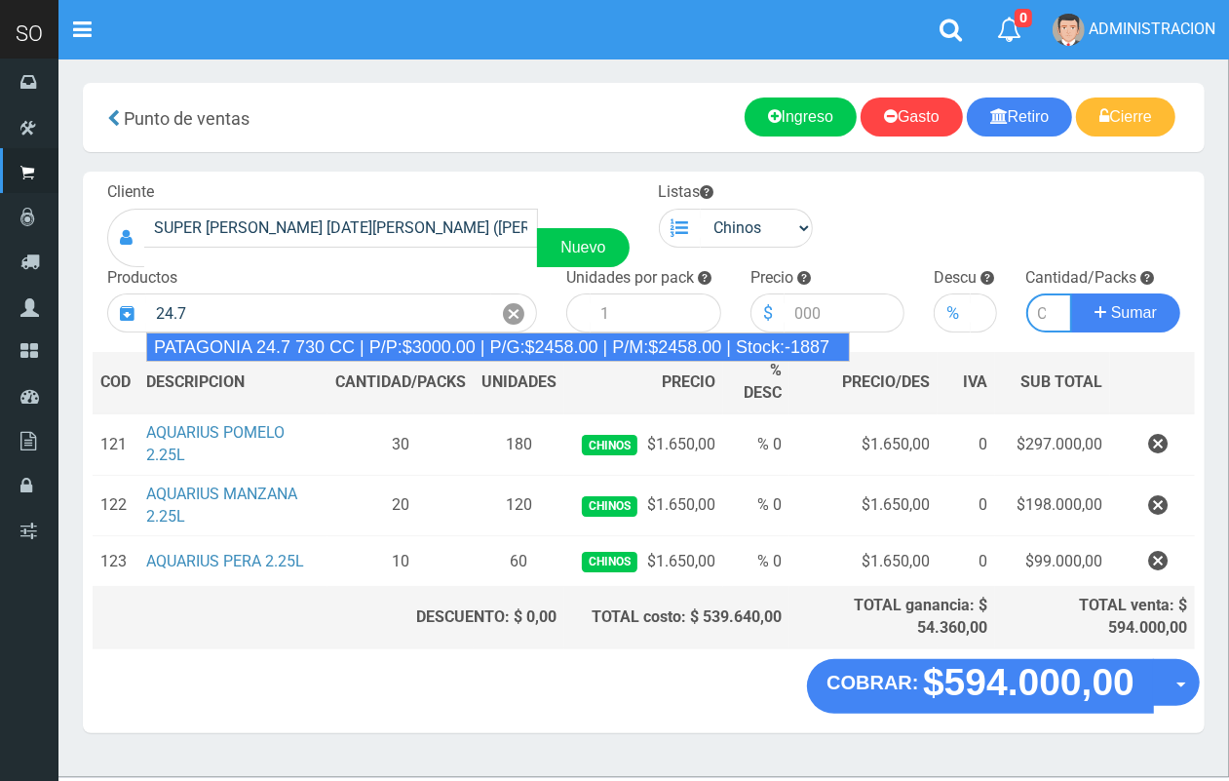
type input "PATAGONIA 24.7 730 CC | P/P:$3000.00 | P/G:$2458.00 | P/M:$2458.00 | Stock:-1887"
type input "6"
type input "3000.00"
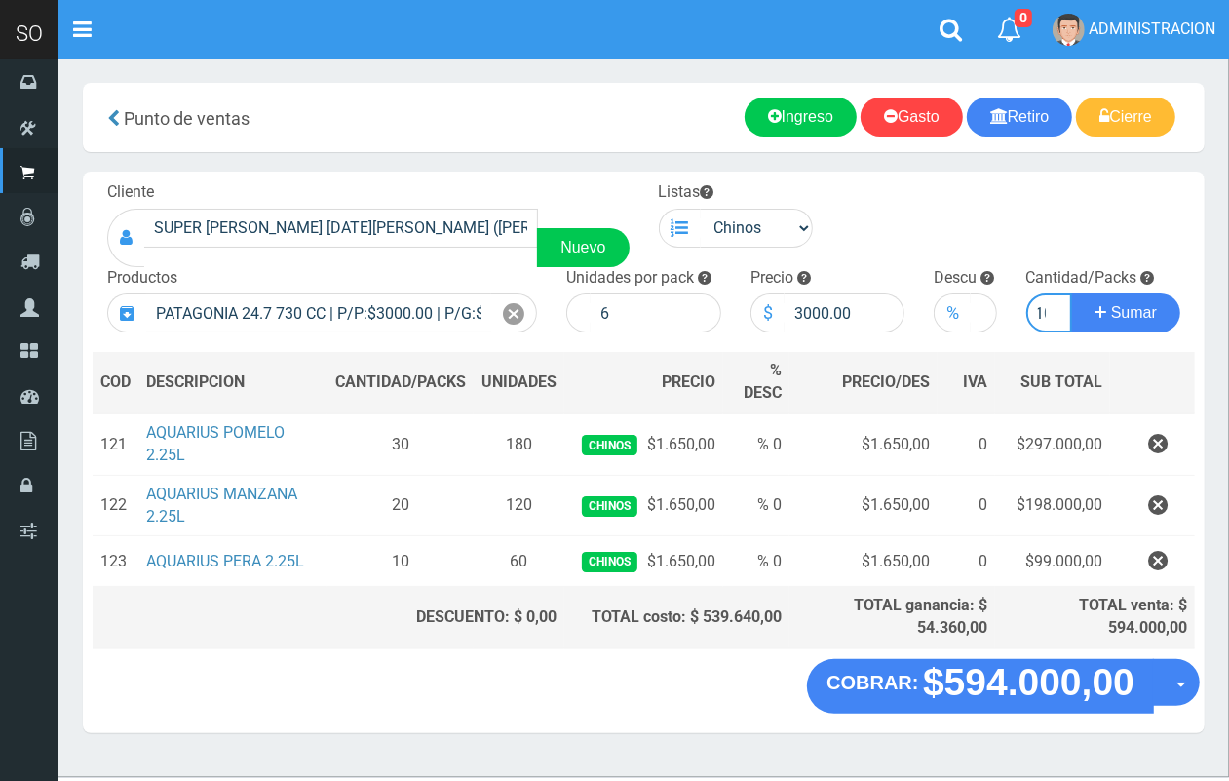
scroll to position [0, 11]
type input "10"
click at [1072, 293] on button "Sumar" at bounding box center [1126, 312] width 109 height 39
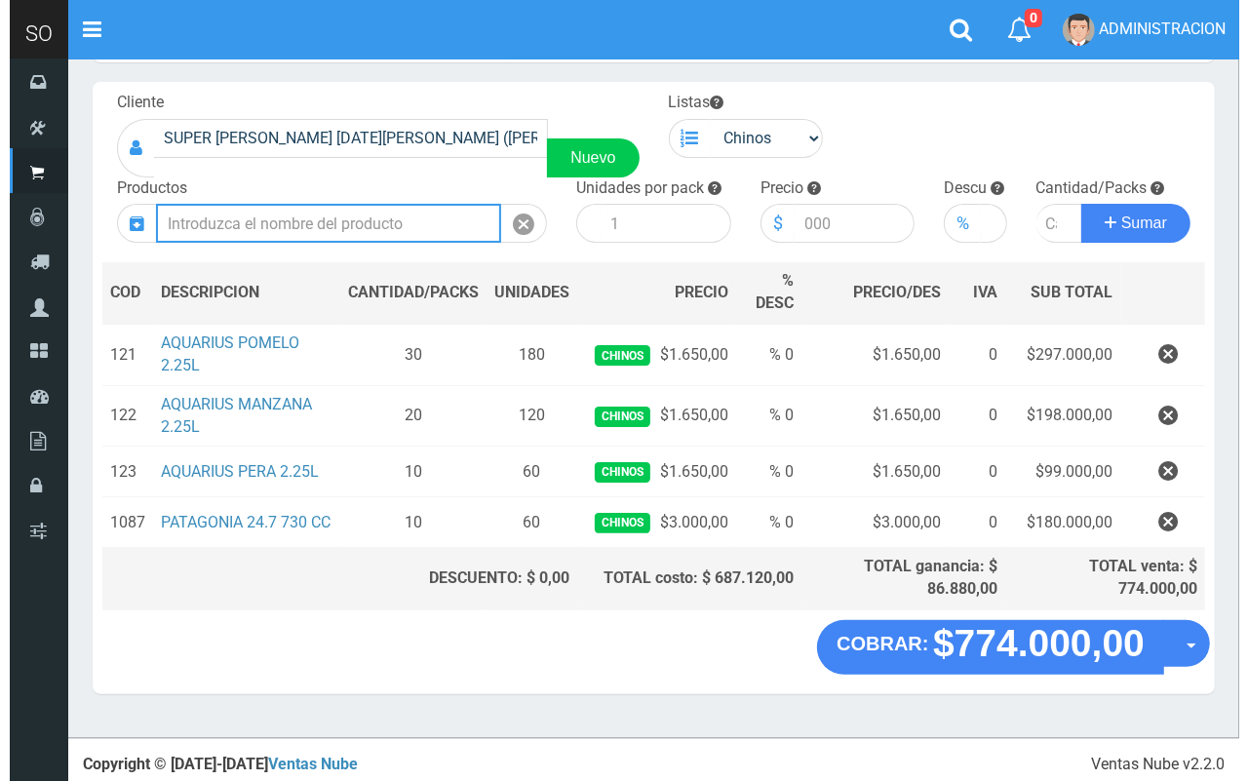
scroll to position [91, 0]
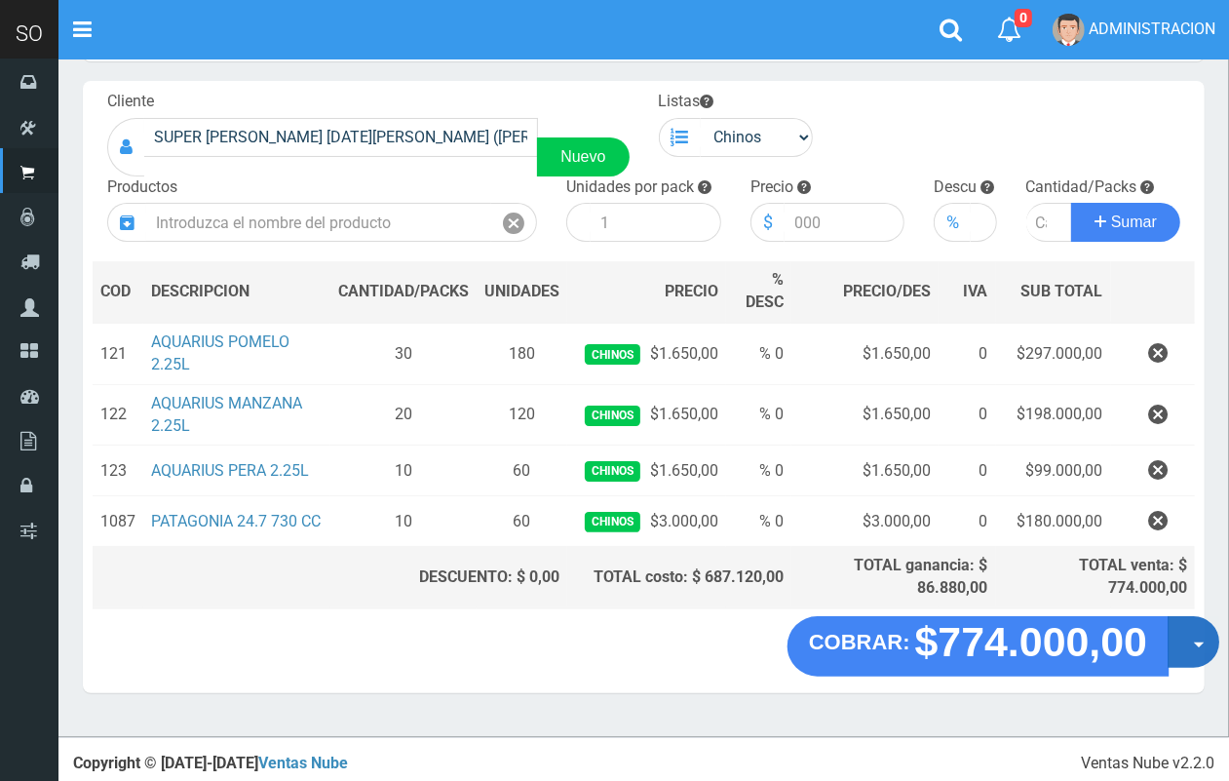
click at [1190, 658] on button "Opciones" at bounding box center [1194, 642] width 52 height 52
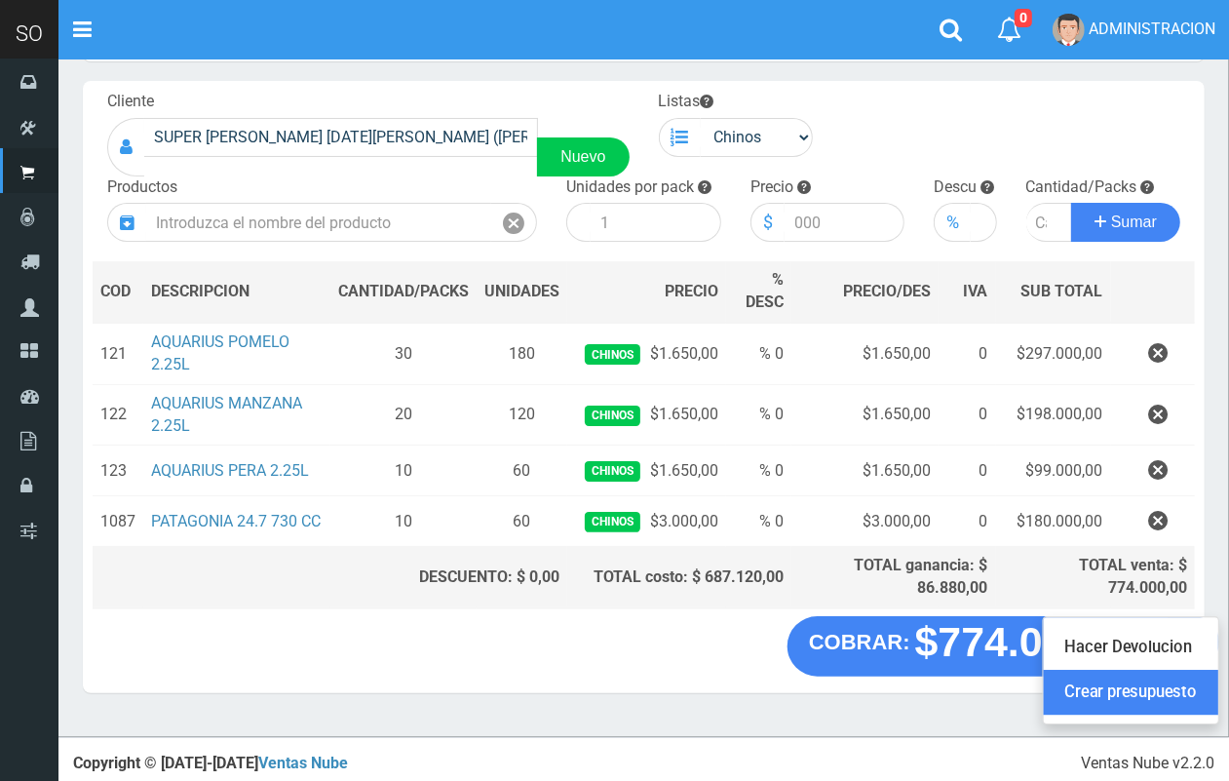
click at [1185, 689] on link "Crear presupuesto" at bounding box center [1131, 693] width 175 height 45
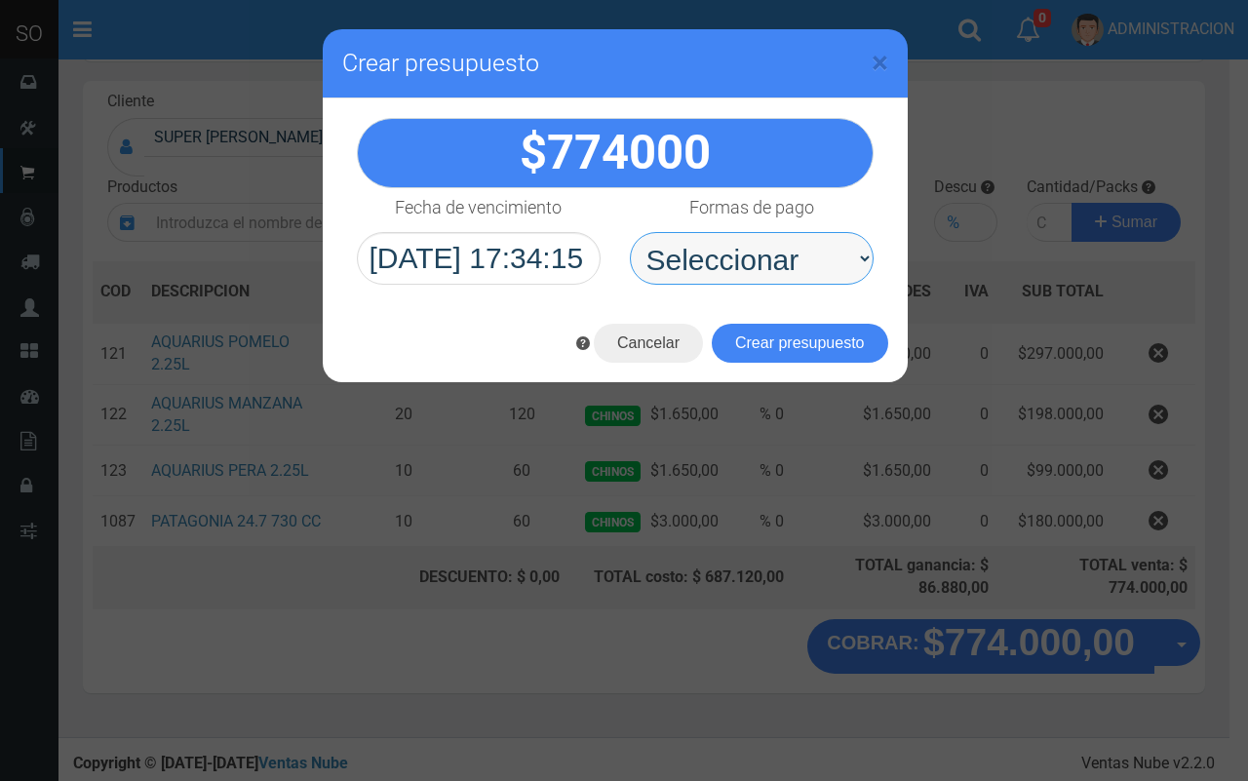
click at [754, 280] on select "Seleccionar Efectivo Tarjeta de Crédito Depósito Débito" at bounding box center [752, 258] width 244 height 53
select select "Efectivo"
click at [630, 232] on select "Seleccionar Efectivo Tarjeta de Crédito Depósito Débito" at bounding box center [752, 258] width 244 height 53
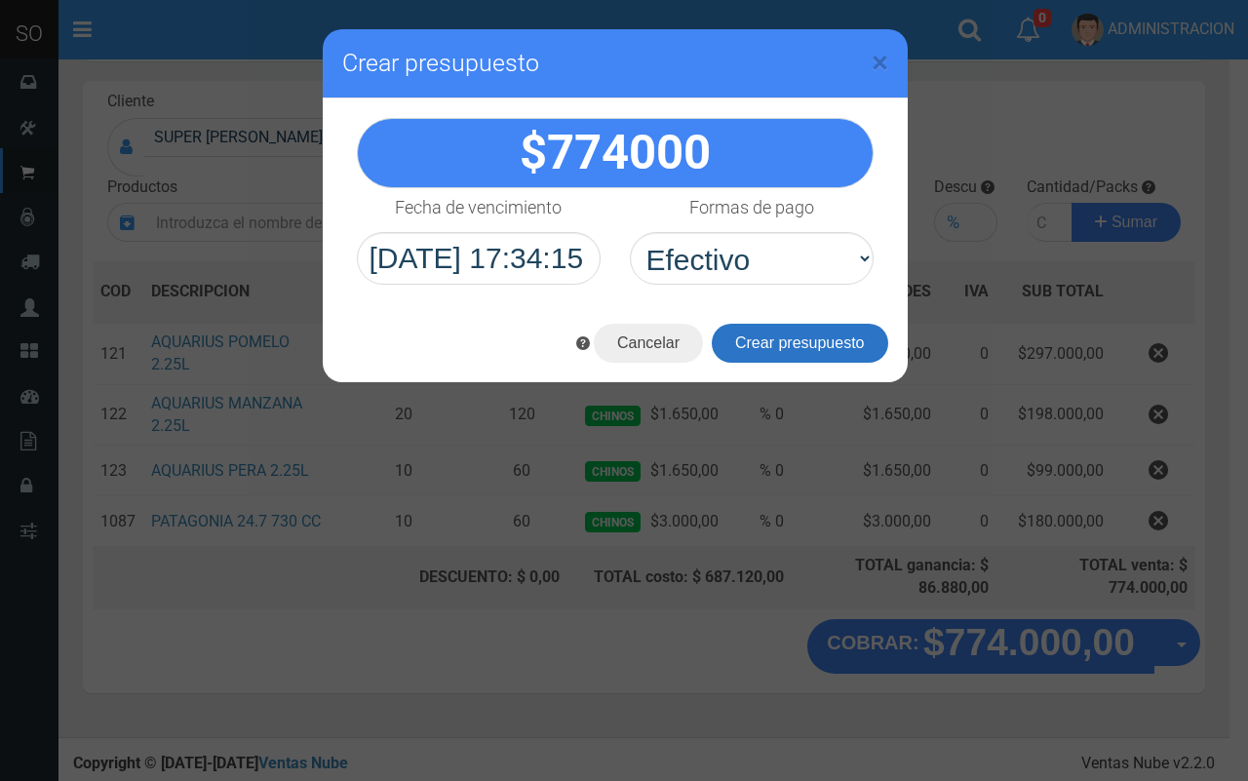
click at [800, 338] on button "Crear presupuesto" at bounding box center [800, 343] width 176 height 39
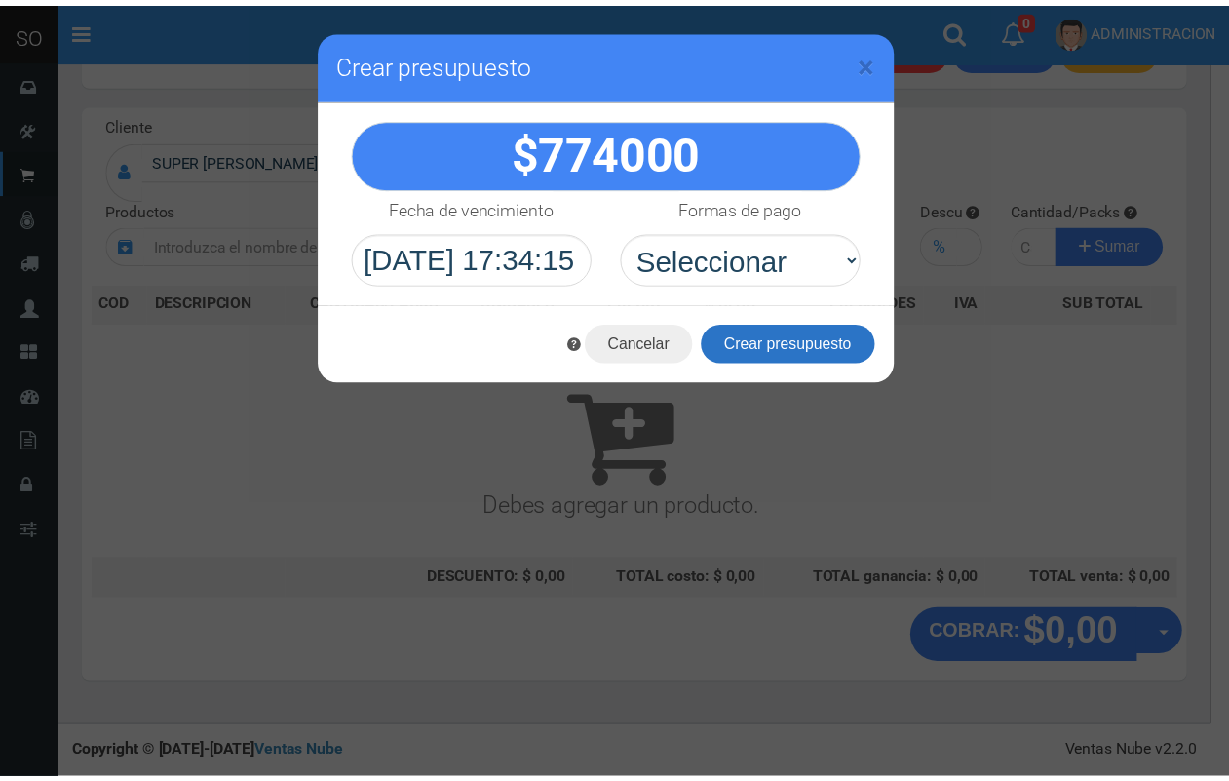
scroll to position [59, 0]
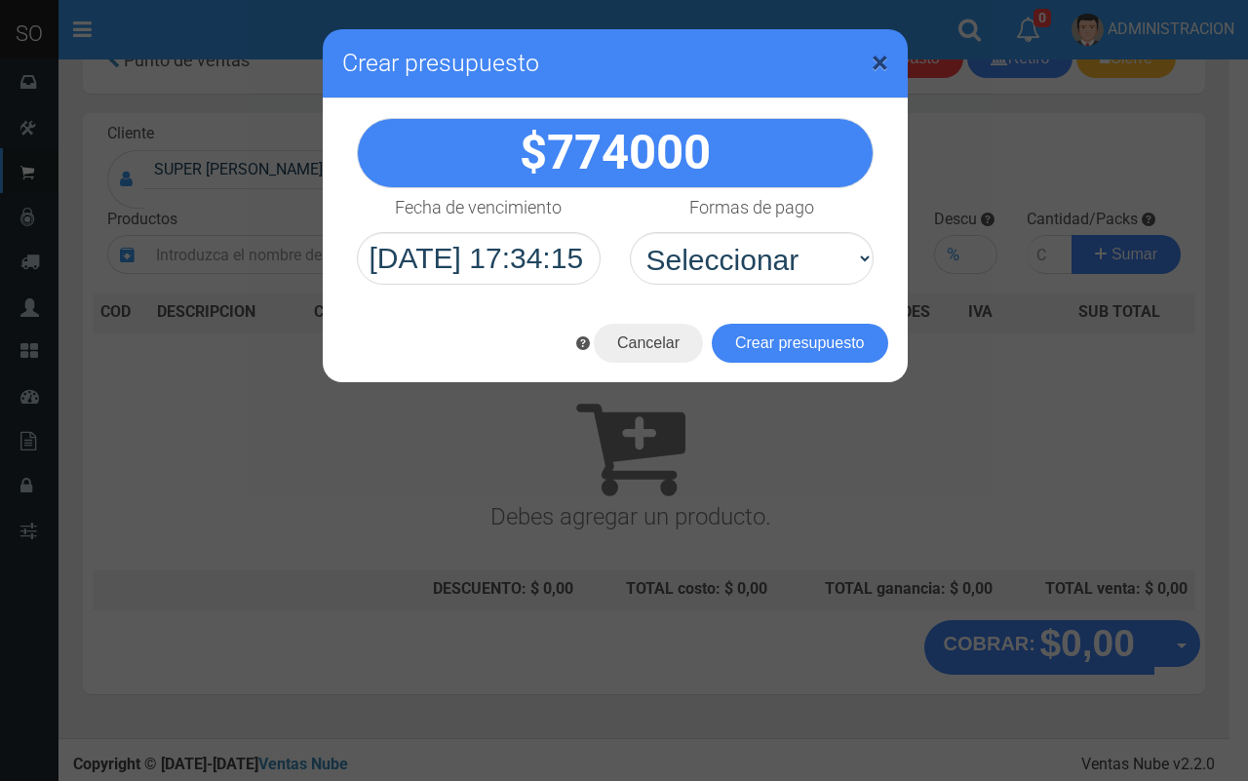
click at [876, 61] on span "×" at bounding box center [880, 62] width 17 height 37
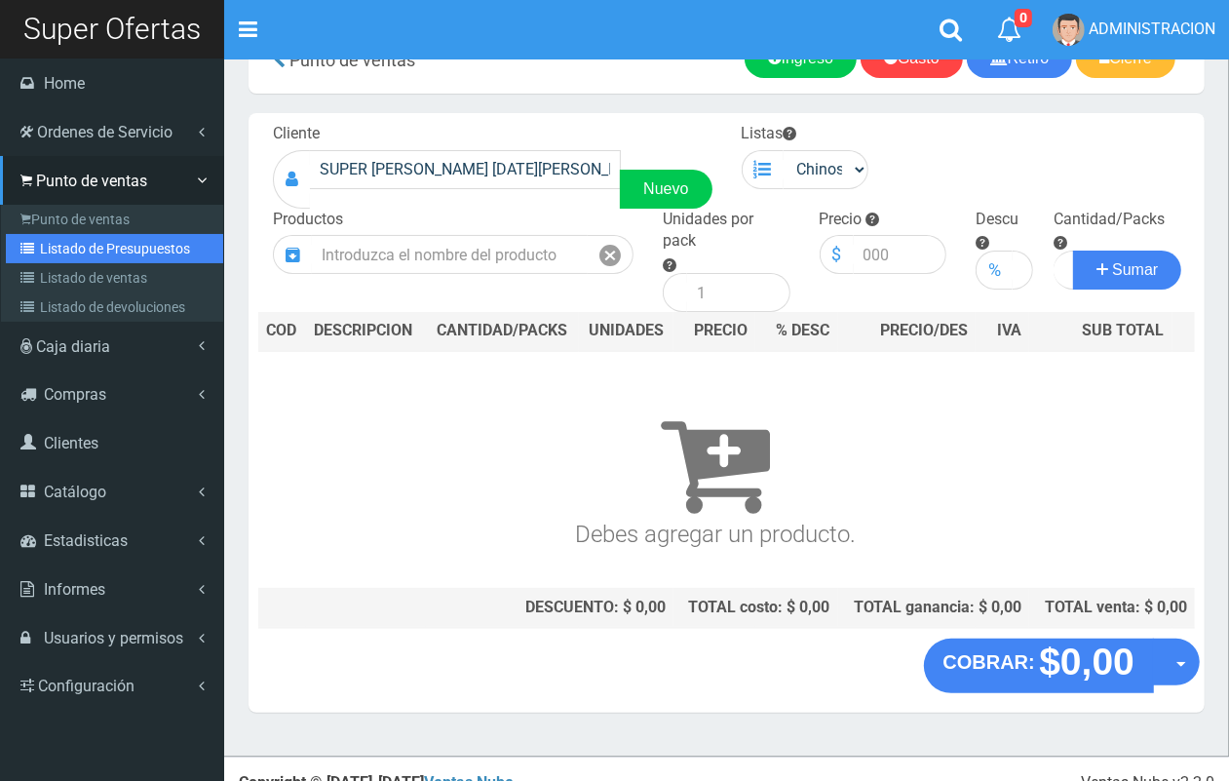
click at [70, 249] on link "Listado de Presupuestos" at bounding box center [114, 248] width 217 height 29
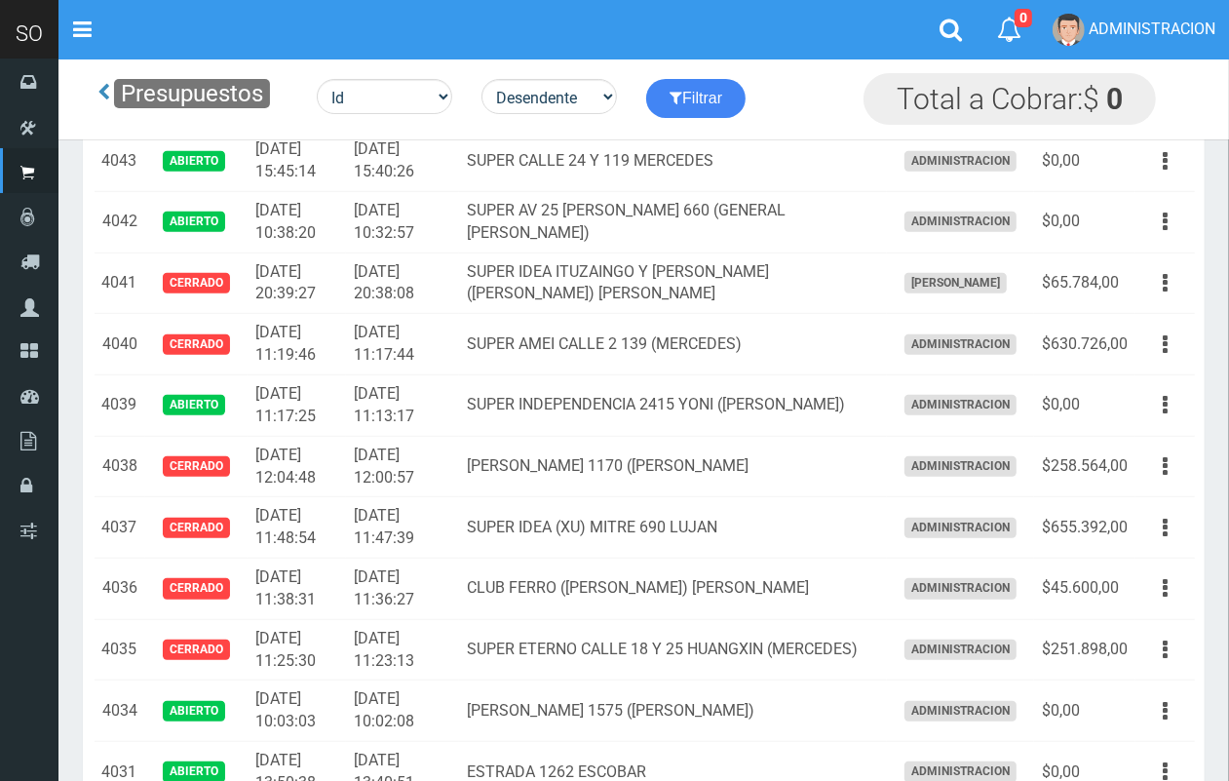
scroll to position [731, 0]
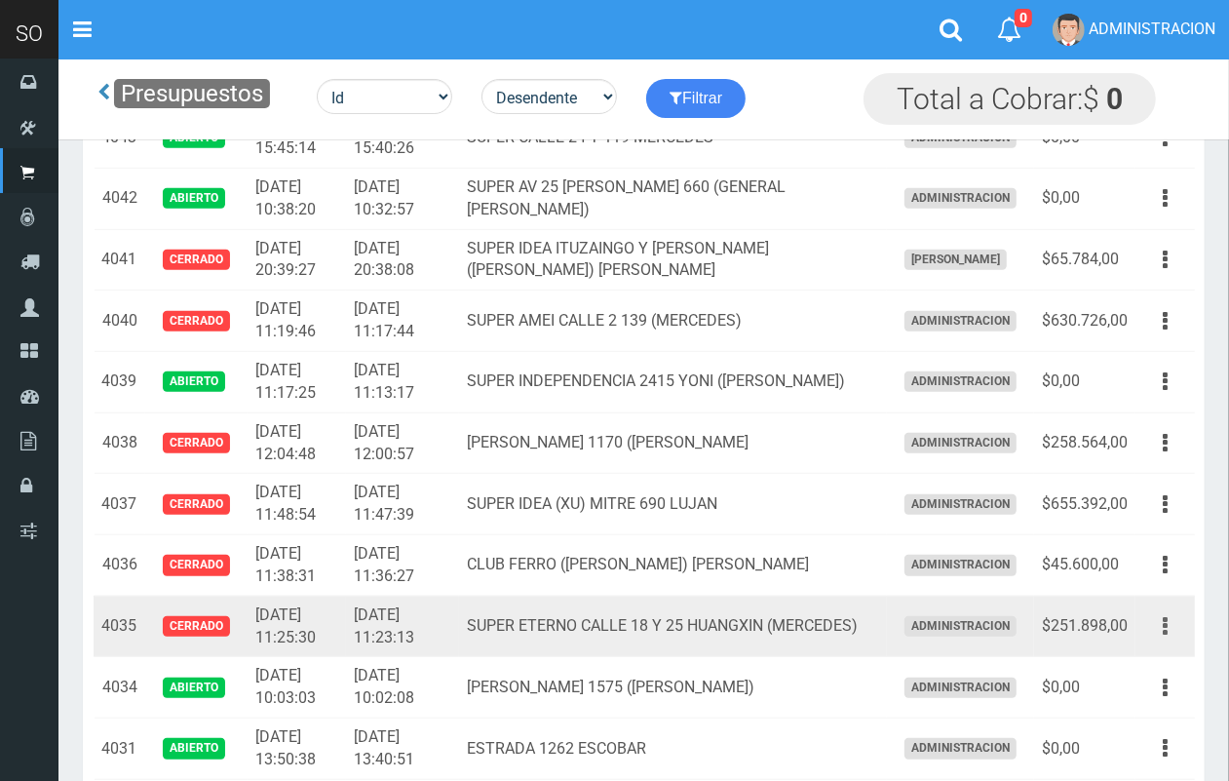
click at [1175, 632] on button "button" at bounding box center [1166, 626] width 44 height 34
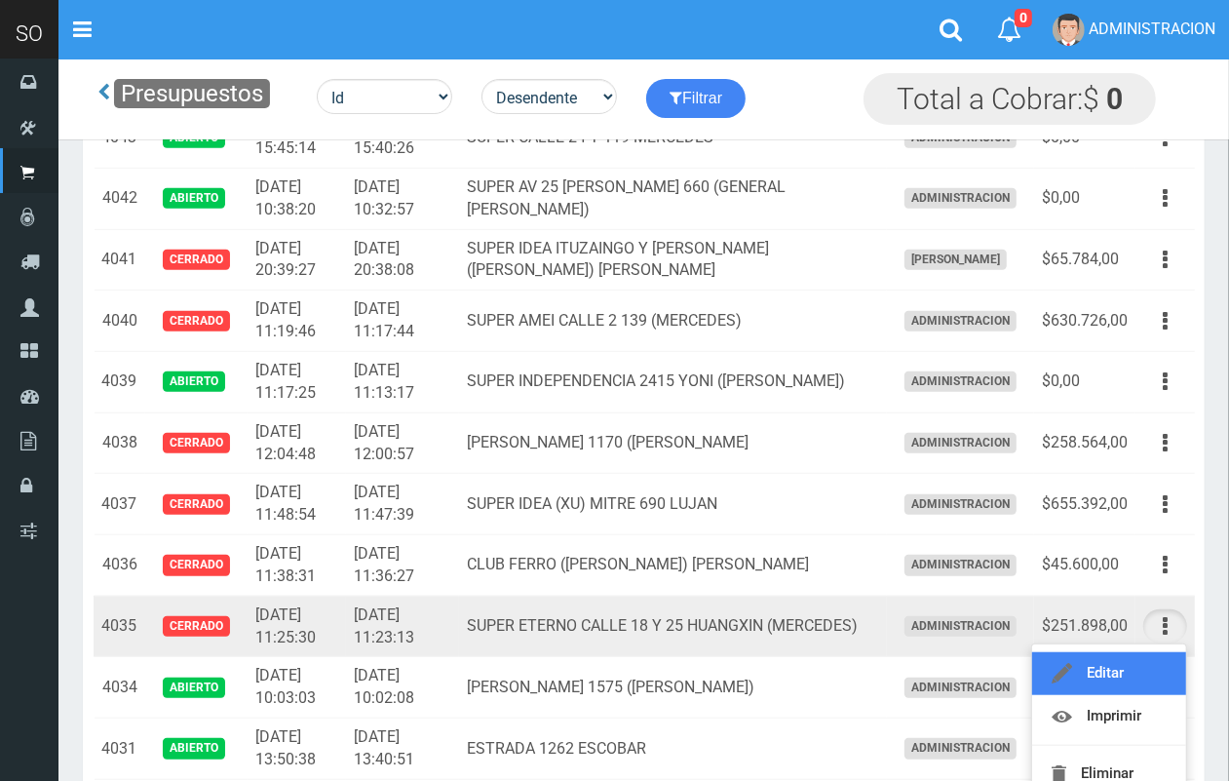
click at [1133, 681] on link "Editar" at bounding box center [1110, 673] width 154 height 43
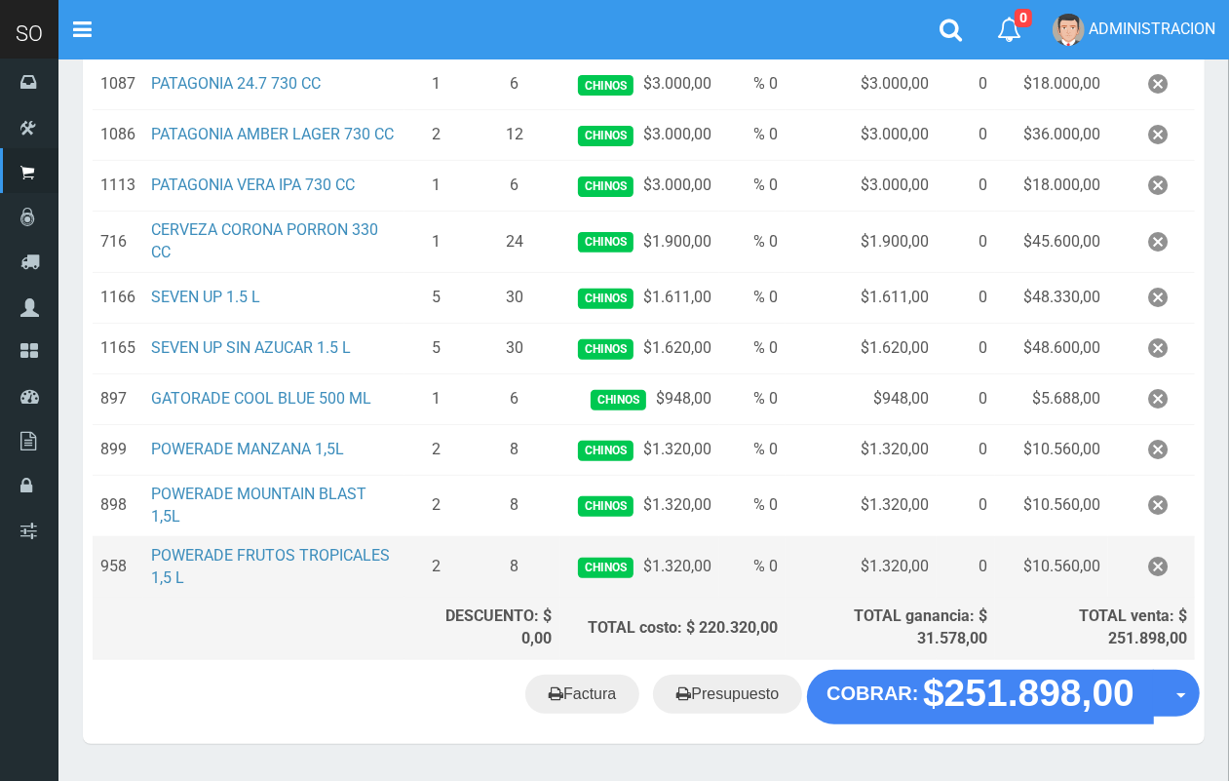
scroll to position [371, 0]
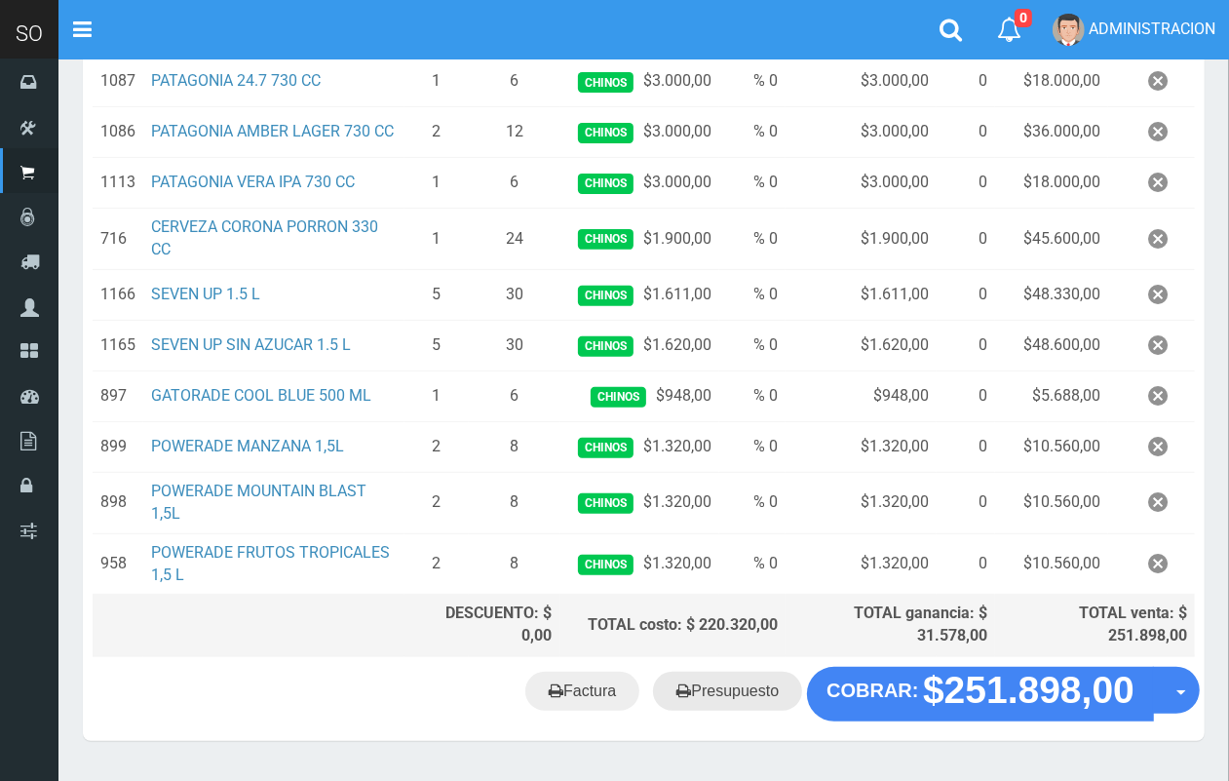
click at [718, 695] on link "Presupuesto" at bounding box center [727, 691] width 149 height 39
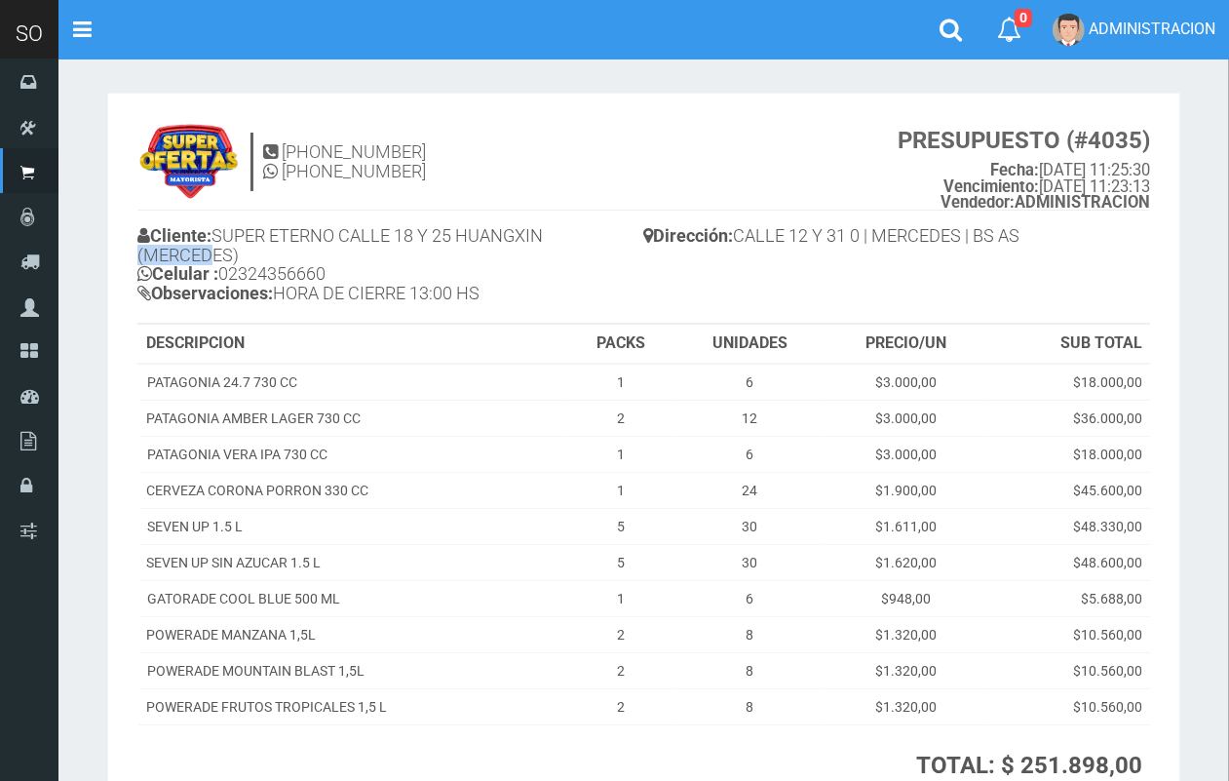
drag, startPoint x: 562, startPoint y: 230, endPoint x: 208, endPoint y: 258, distance: 355.1
click at [208, 258] on h4 "Cliente: SUPER ETERNO CALLE 18 Y 25 HUANGXIN (MERCEDES) Celular : [PHONE_NUMBER…" at bounding box center [390, 267] width 507 height 92
drag, startPoint x: 219, startPoint y: 237, endPoint x: 420, endPoint y: 259, distance: 202.1
click at [420, 259] on h4 "Cliente: SUPER ETERNO CALLE 18 Y 25 HUANGXIN (MERCEDES) Celular : [PHONE_NUMBER…" at bounding box center [390, 267] width 507 height 92
copy h4 "SUPER ETERNO CALLE 18 Y 25 HUANGXIN (MERCEDES)"
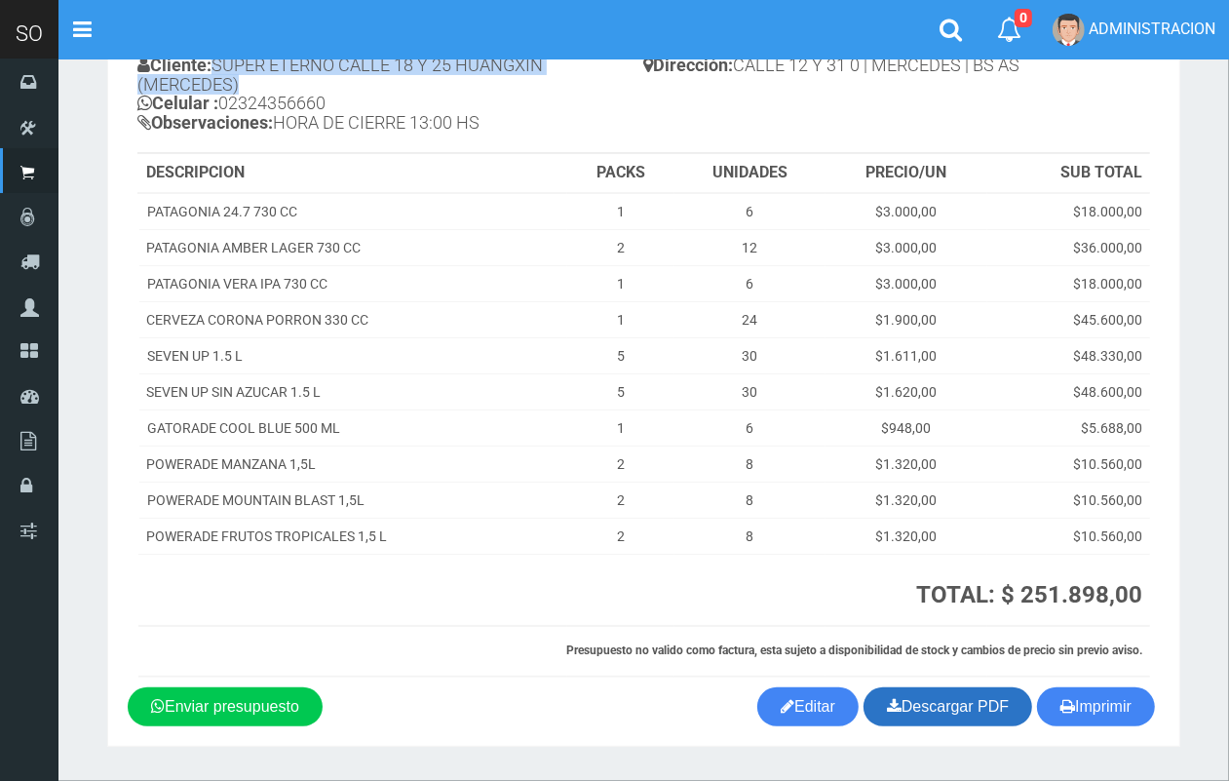
scroll to position [181, 0]
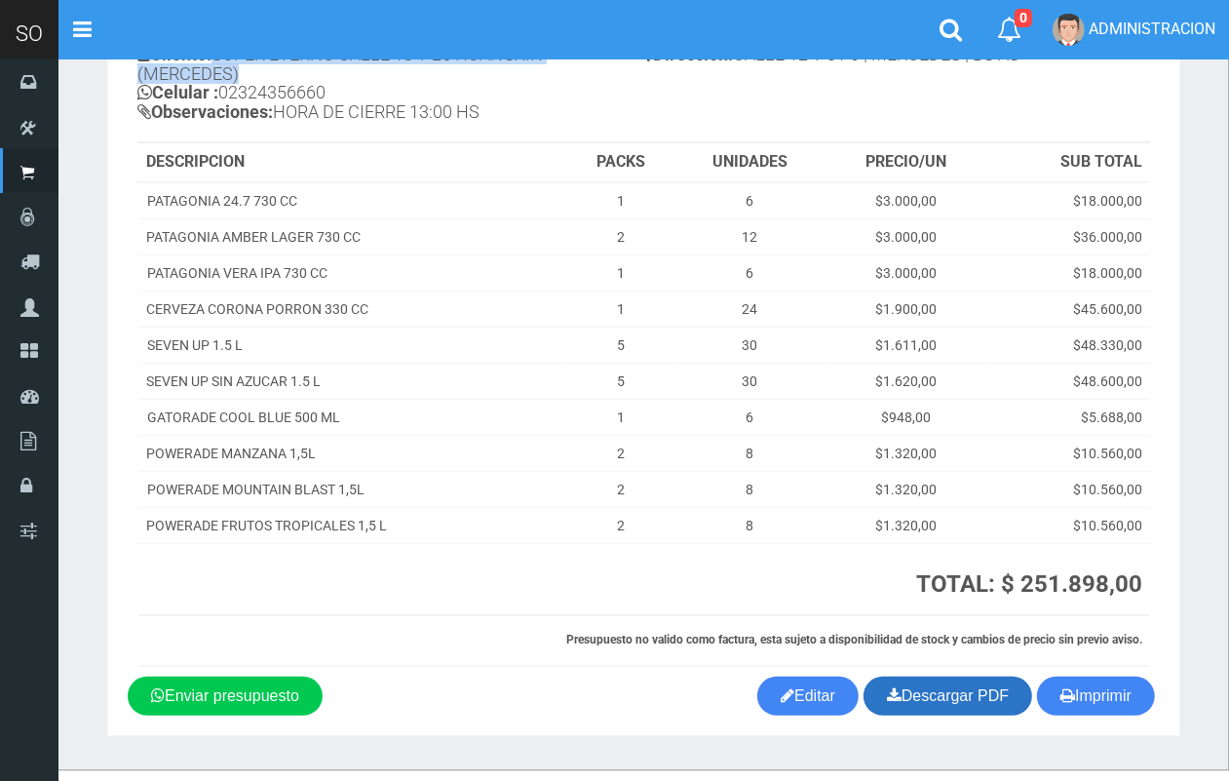
click at [908, 689] on link "Descargar PDF" at bounding box center [948, 696] width 169 height 39
click at [912, 694] on link "Descargar PDF" at bounding box center [948, 696] width 169 height 39
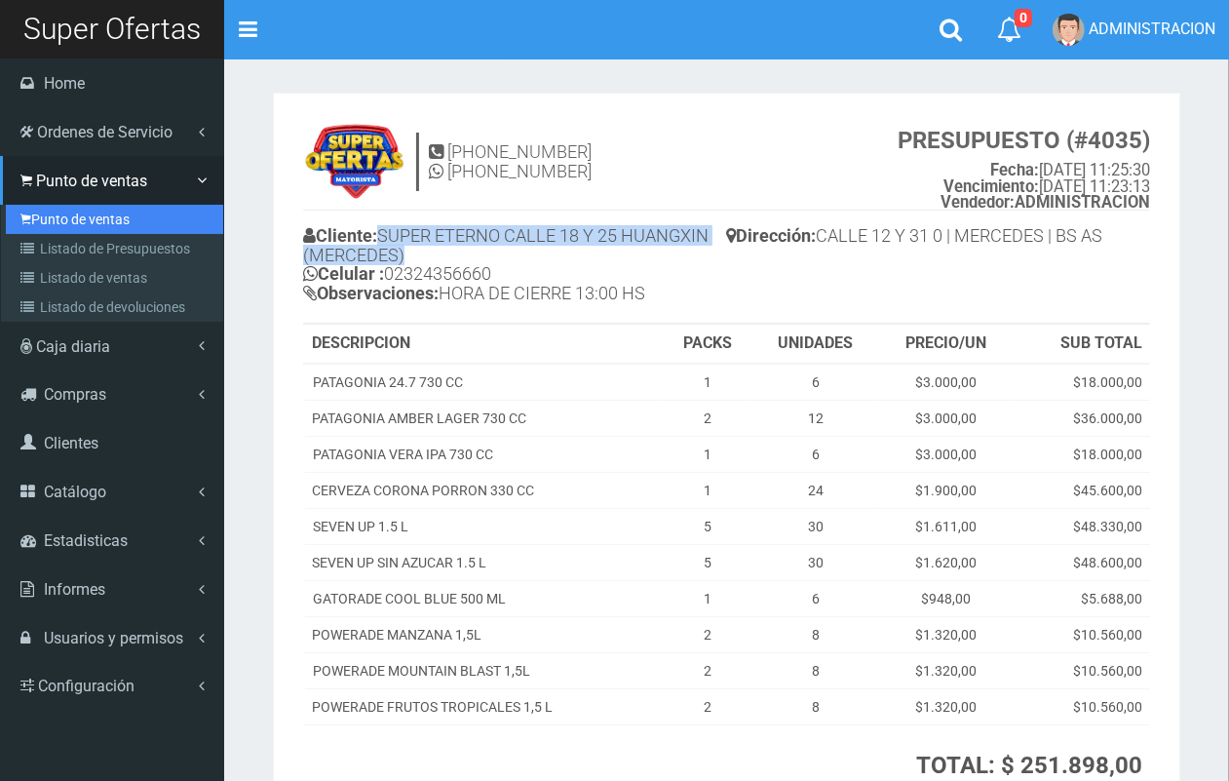
click at [70, 205] on link "Punto de ventas" at bounding box center [114, 219] width 217 height 29
